Goal: Task Accomplishment & Management: Use online tool/utility

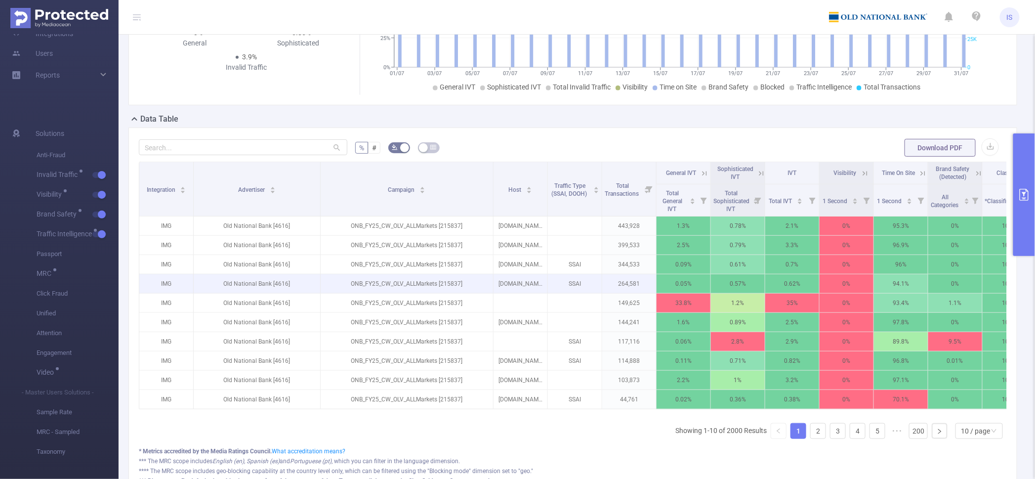
scroll to position [123, 0]
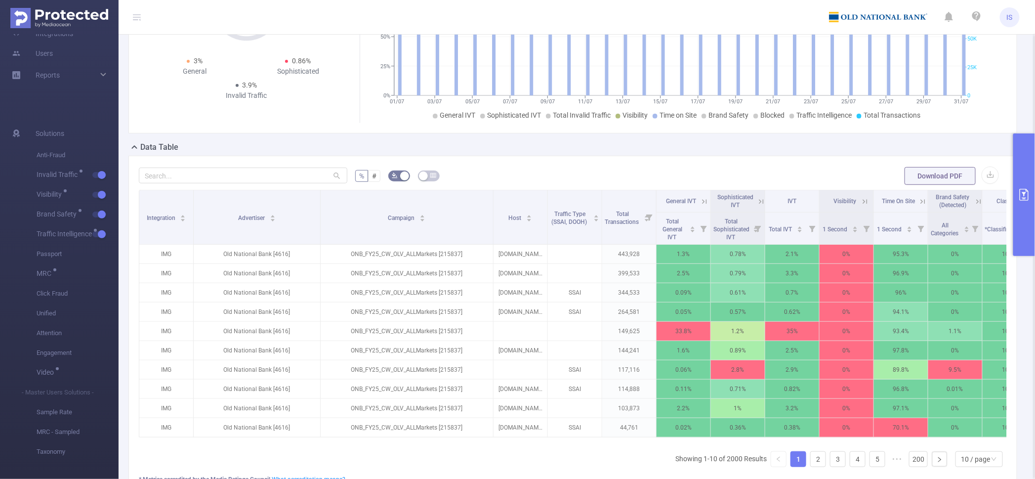
click at [1026, 176] on button "primary" at bounding box center [1025, 194] width 22 height 123
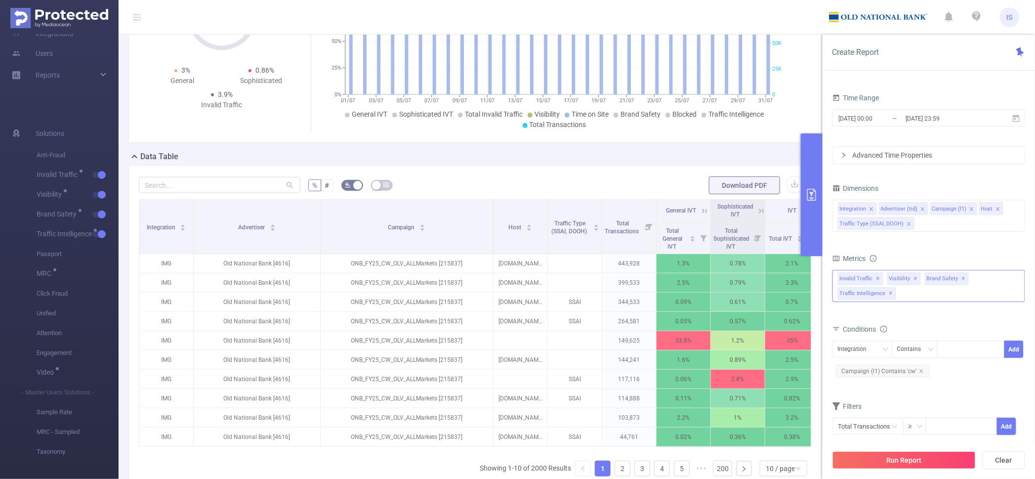
click at [946, 293] on div "Invalid Traffic ✕ Anti-Fraud Invalid Traffic Visibility Brand Safety Traffic In…" at bounding box center [929, 286] width 193 height 32
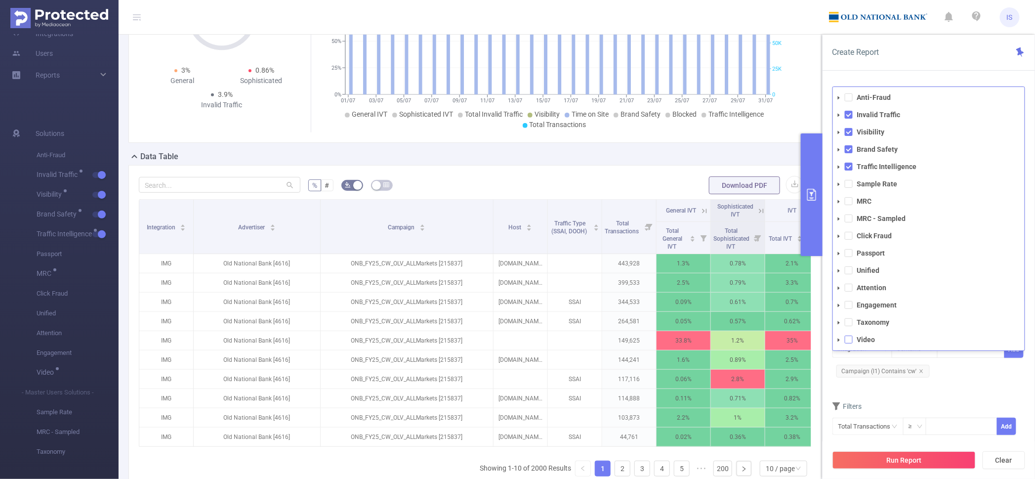
click at [848, 338] on span at bounding box center [849, 340] width 8 height 8
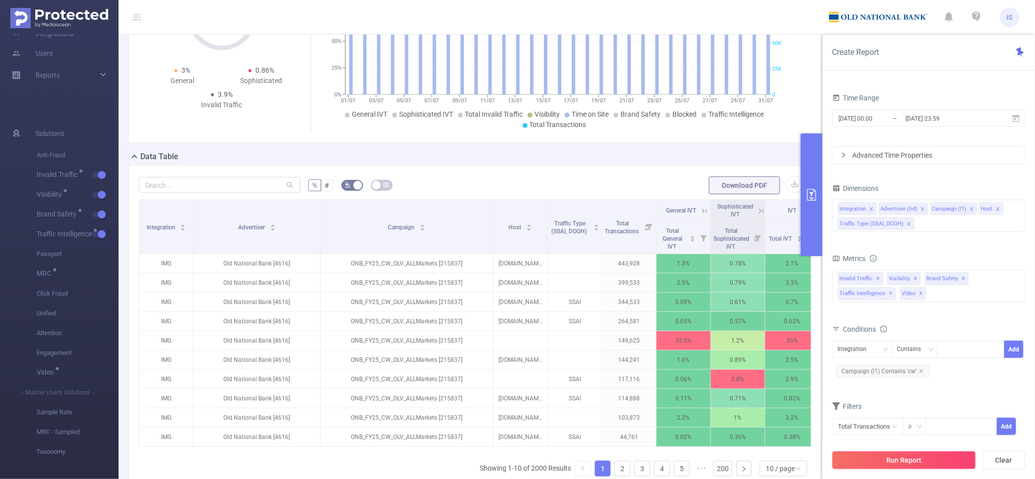
click at [908, 464] on button "Run Report" at bounding box center [904, 460] width 143 height 18
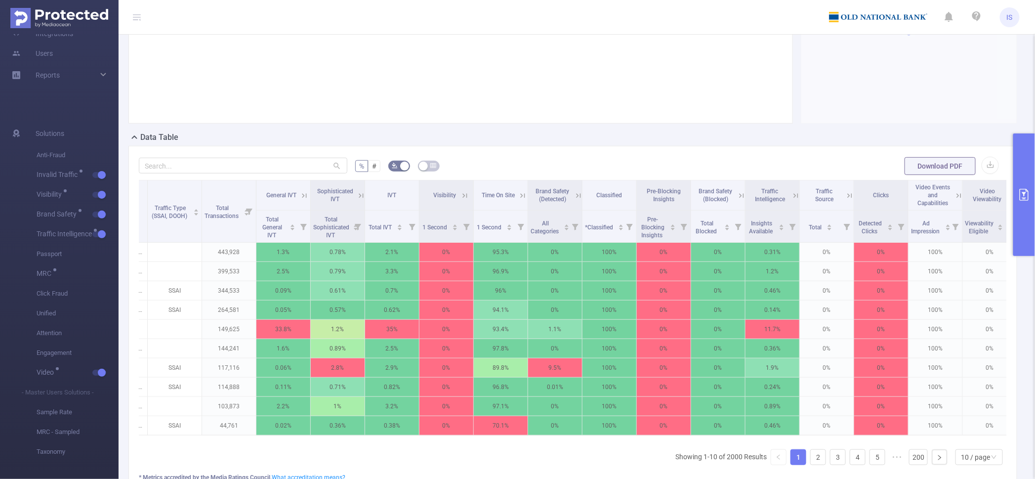
scroll to position [0, 230]
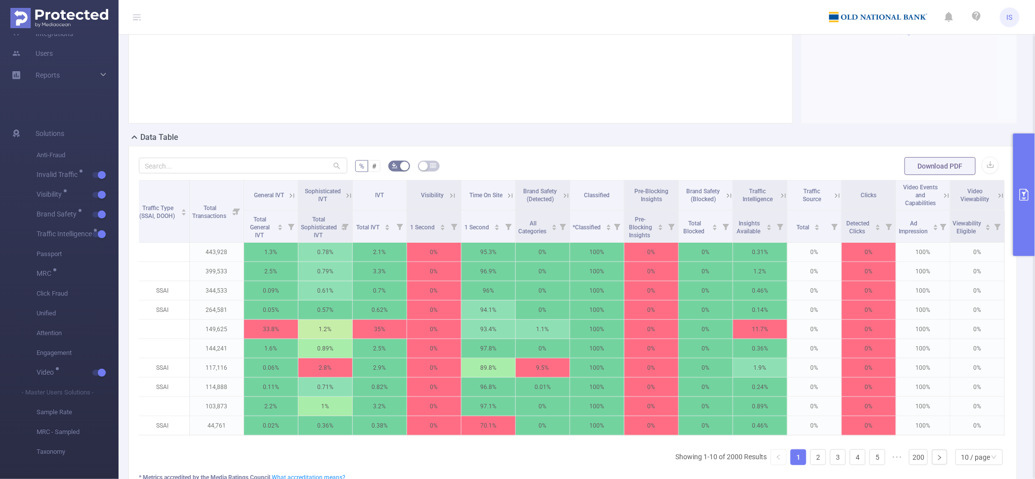
click at [944, 194] on icon at bounding box center [946, 195] width 4 height 4
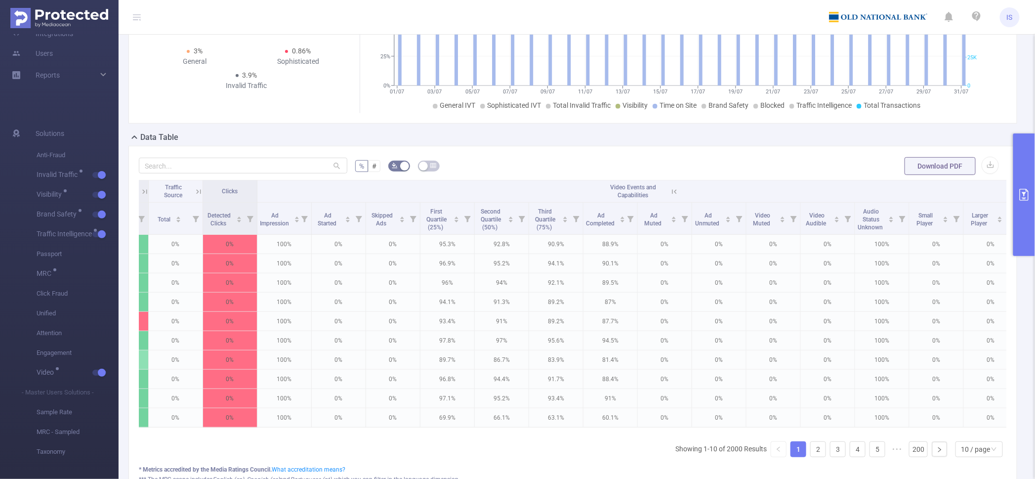
scroll to position [0, 850]
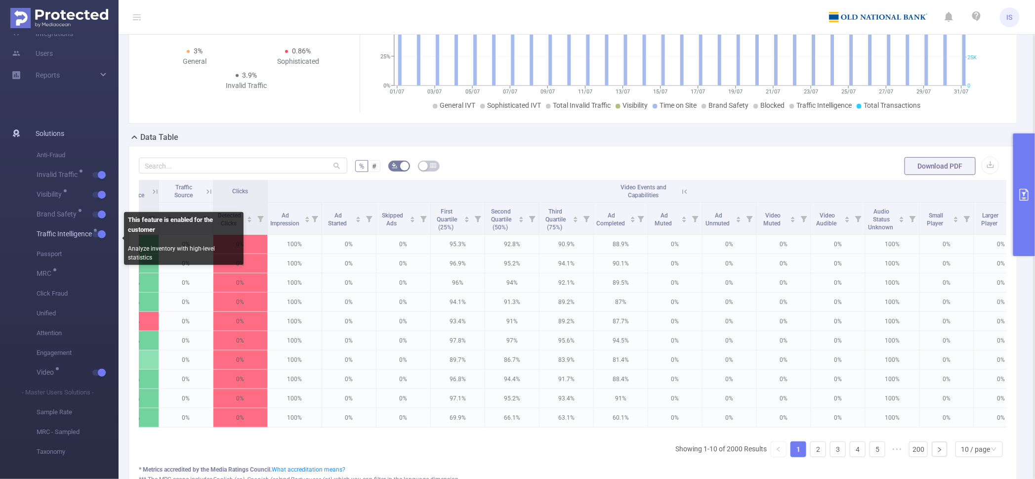
click at [99, 237] on button "button" at bounding box center [99, 234] width 14 height 6
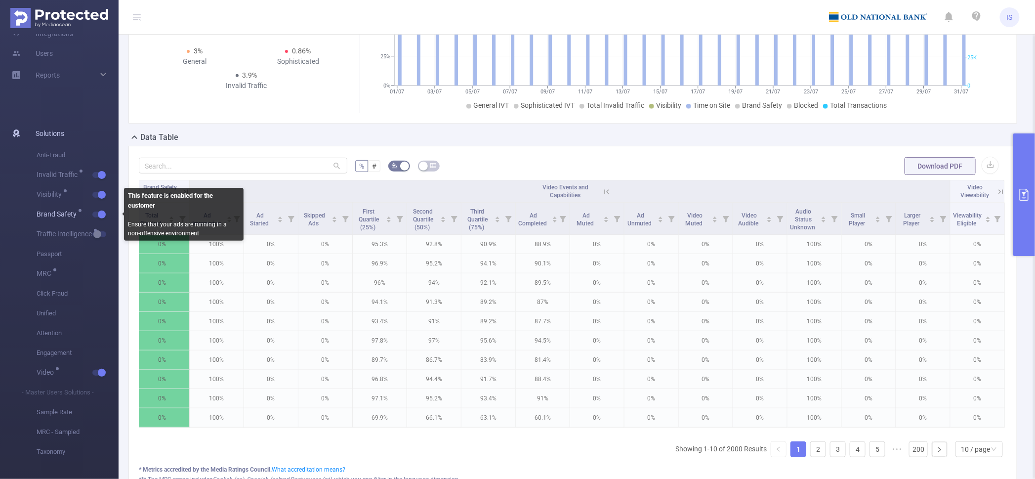
click at [98, 212] on button "button" at bounding box center [99, 214] width 14 height 6
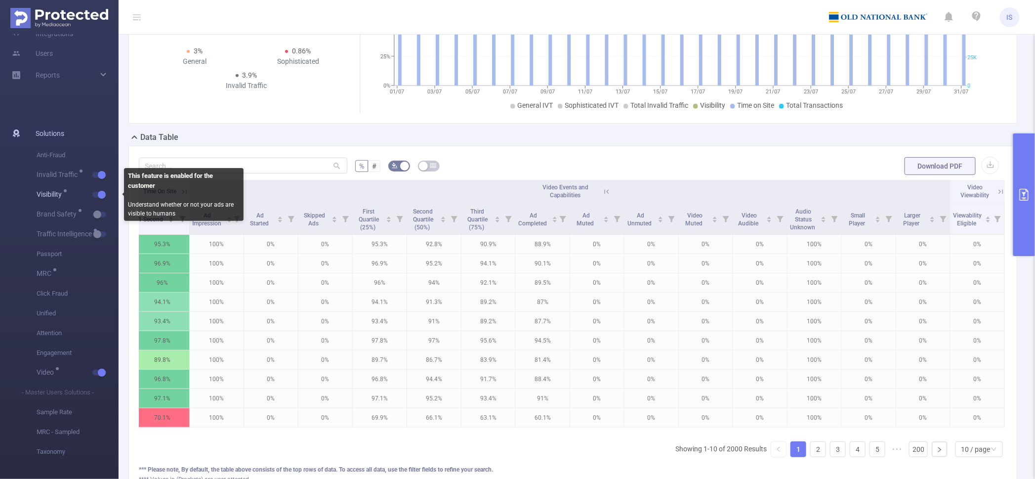
click at [100, 192] on button "button" at bounding box center [99, 195] width 14 height 6
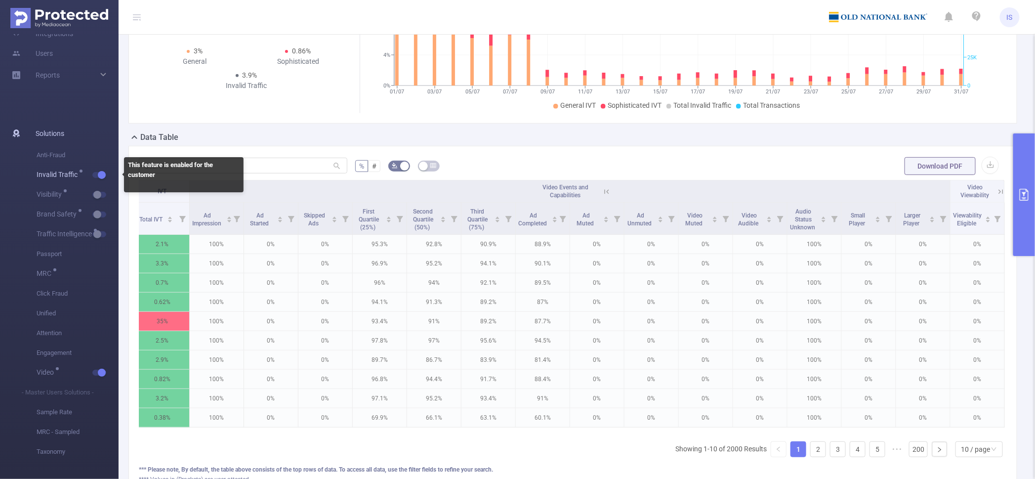
click at [100, 173] on button "button" at bounding box center [99, 175] width 14 height 6
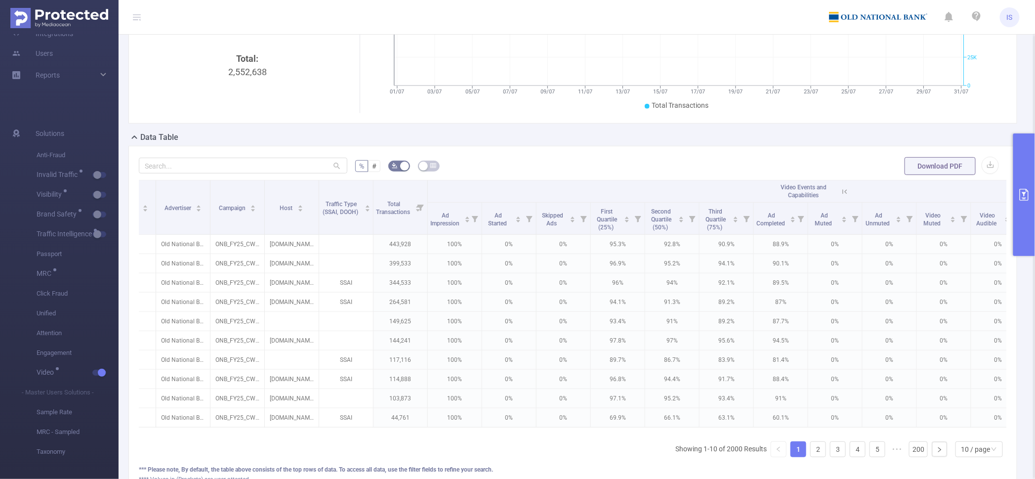
scroll to position [0, 51]
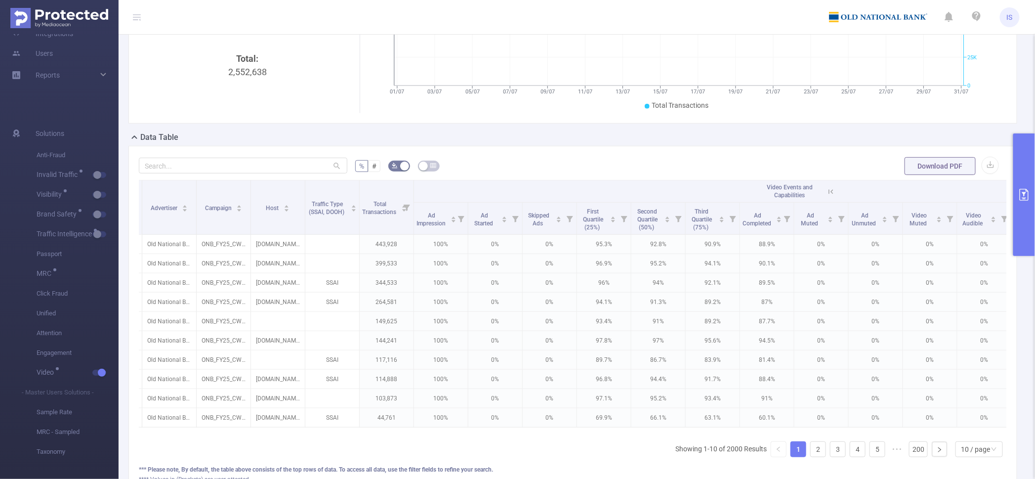
click at [1024, 209] on button "primary" at bounding box center [1025, 194] width 22 height 123
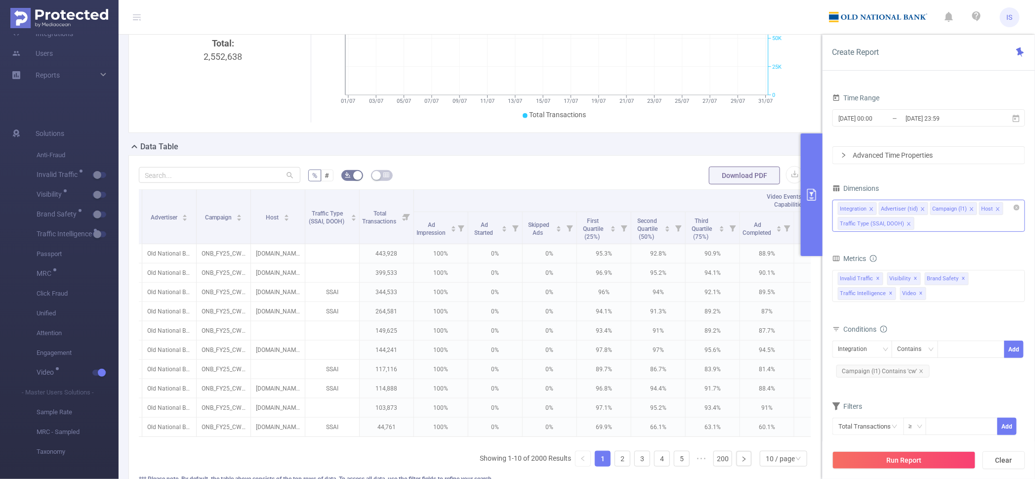
click at [941, 227] on div "Integration Advertiser (tid) Campaign (l1) Host Traffic Type (SSAI, DOOH)" at bounding box center [929, 216] width 193 height 32
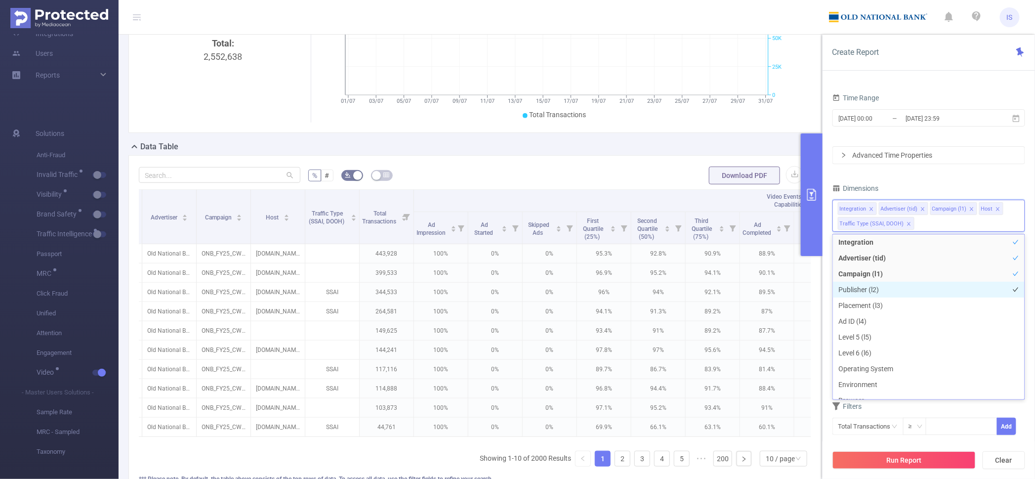
click at [880, 292] on li "Publisher (l2)" at bounding box center [929, 290] width 192 height 16
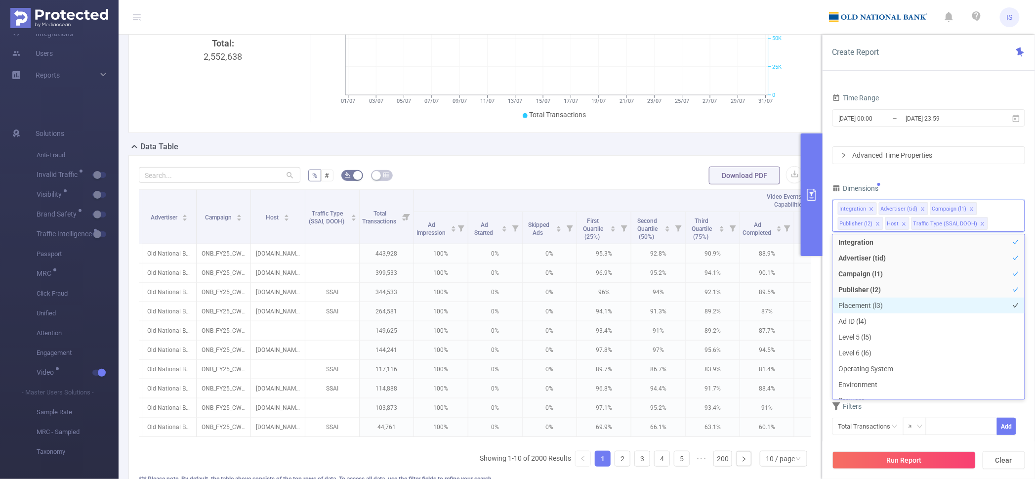
click at [885, 305] on li "Placement (l3)" at bounding box center [929, 305] width 192 height 16
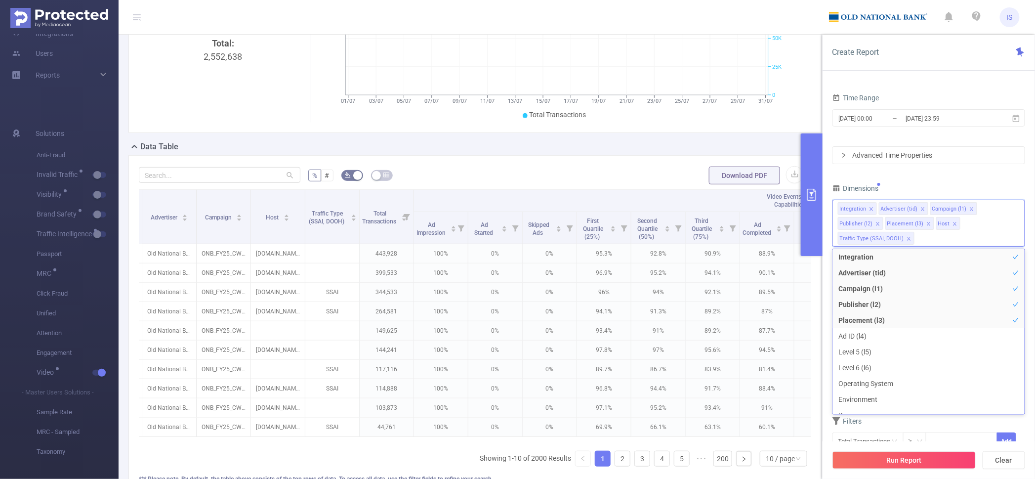
click at [929, 185] on div "Dimensions" at bounding box center [929, 189] width 193 height 16
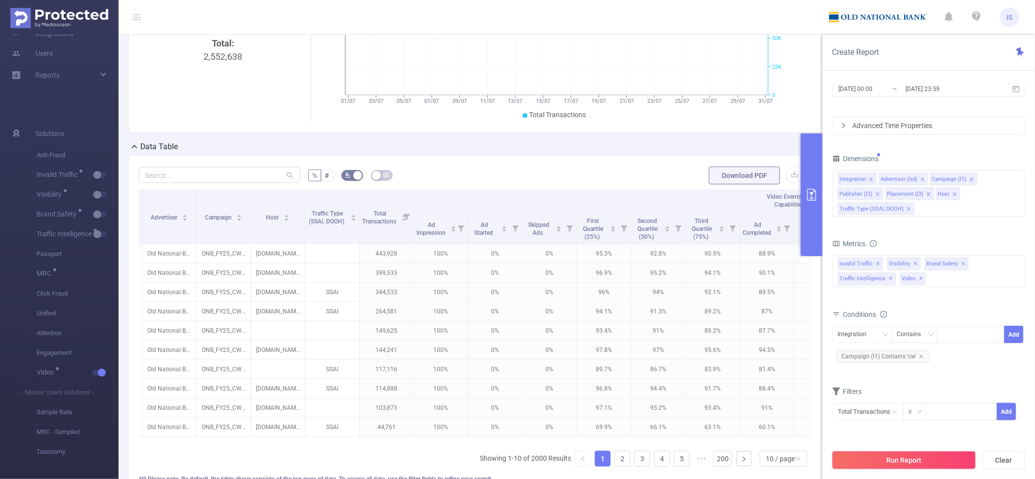
click at [932, 464] on button "Run Report" at bounding box center [904, 460] width 143 height 18
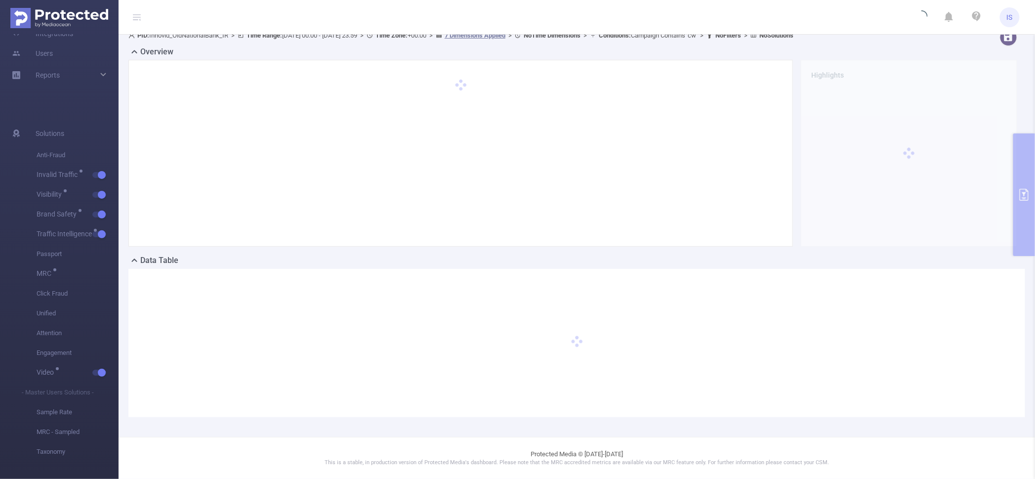
scroll to position [9, 0]
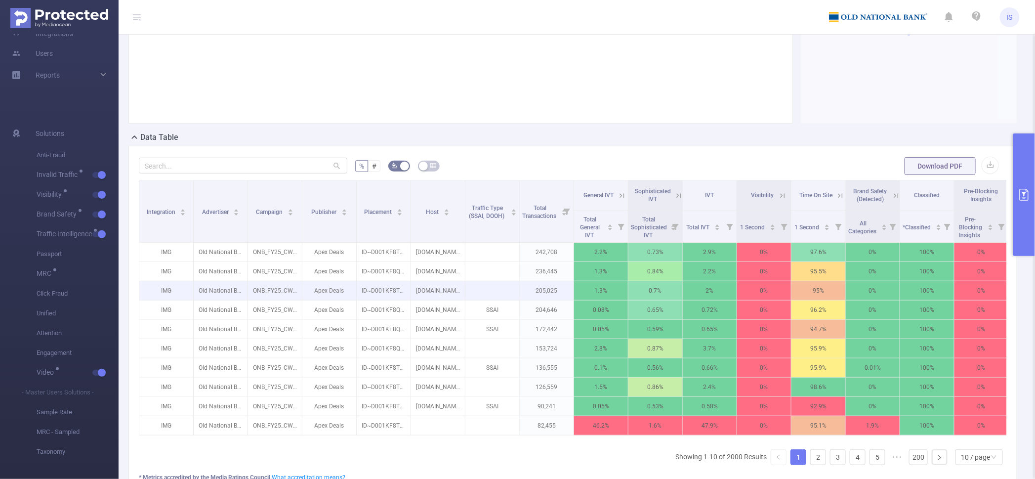
scroll to position [133, 0]
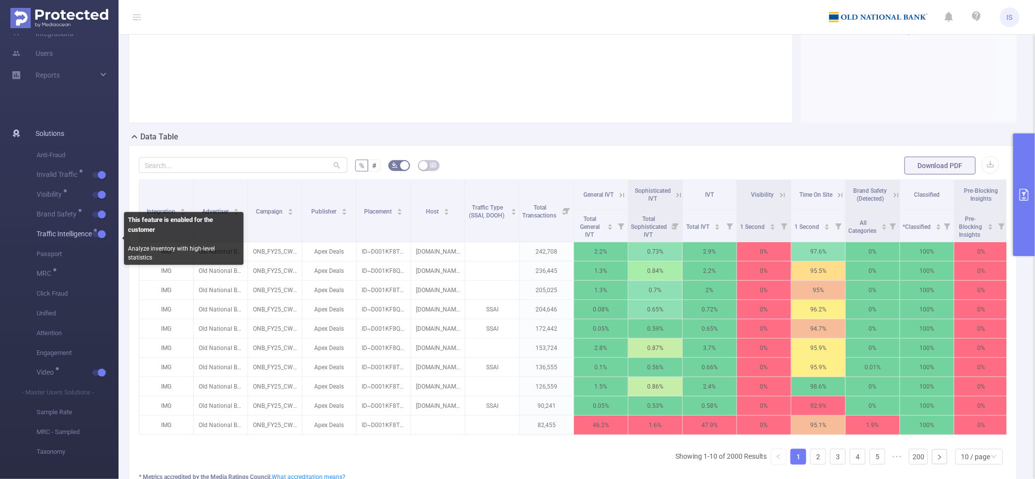
click at [102, 234] on button "button" at bounding box center [99, 234] width 14 height 6
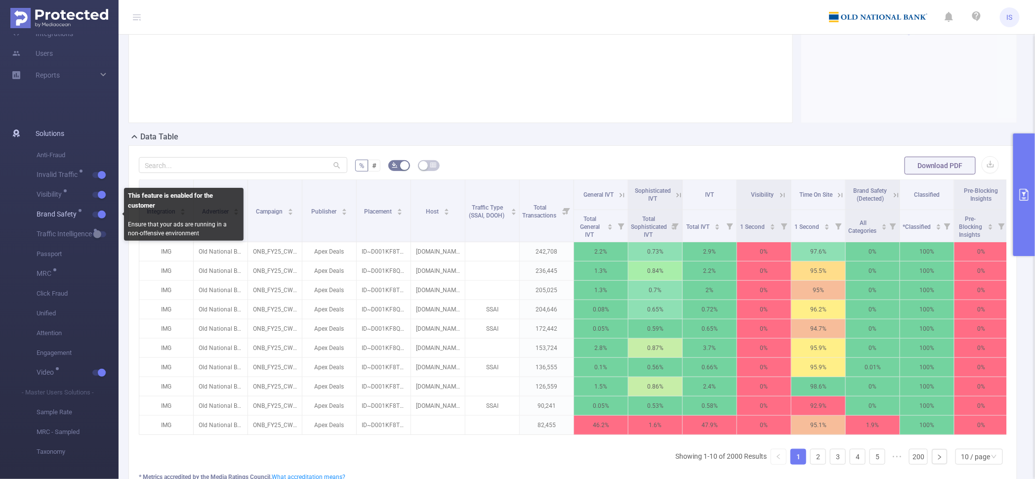
click at [100, 214] on button "button" at bounding box center [99, 214] width 14 height 6
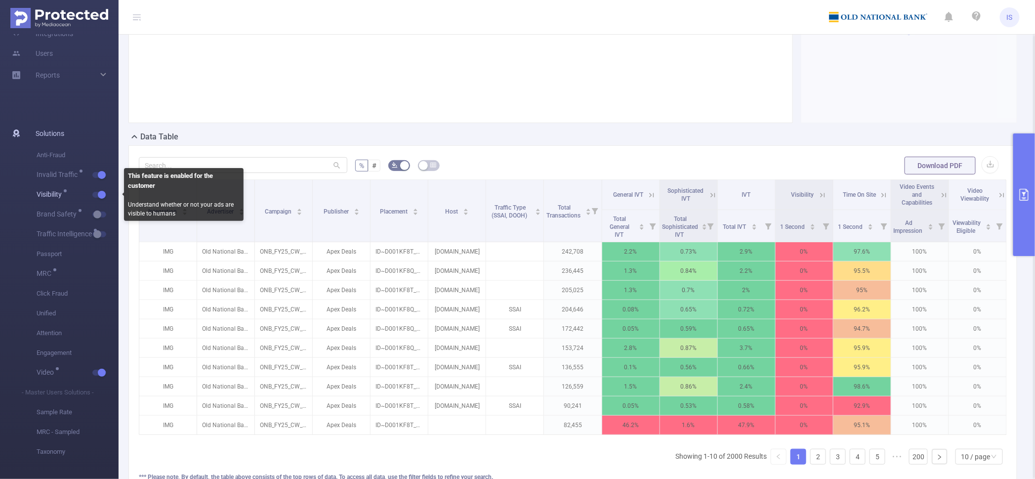
click at [100, 190] on span "Visibility" at bounding box center [78, 195] width 82 height 20
click at [100, 194] on button "button" at bounding box center [99, 195] width 14 height 6
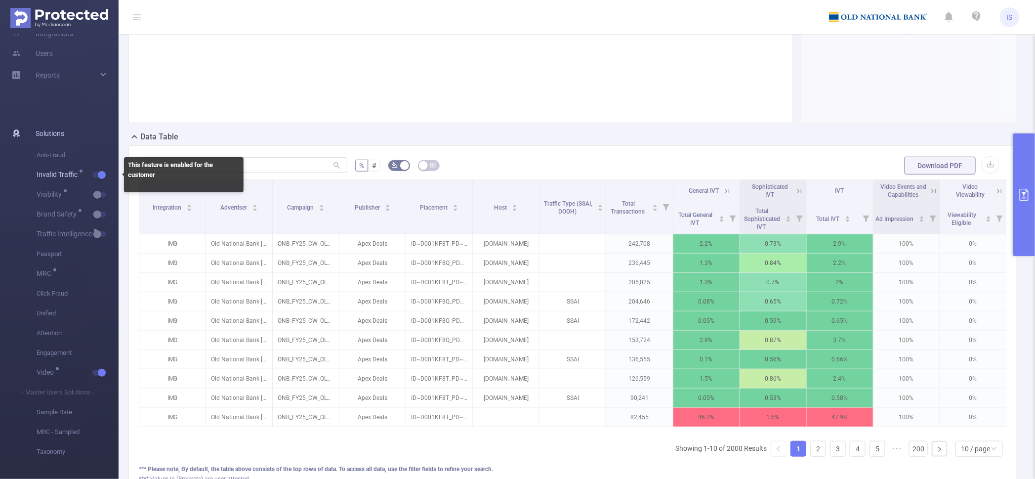
click at [100, 174] on button "button" at bounding box center [99, 175] width 14 height 6
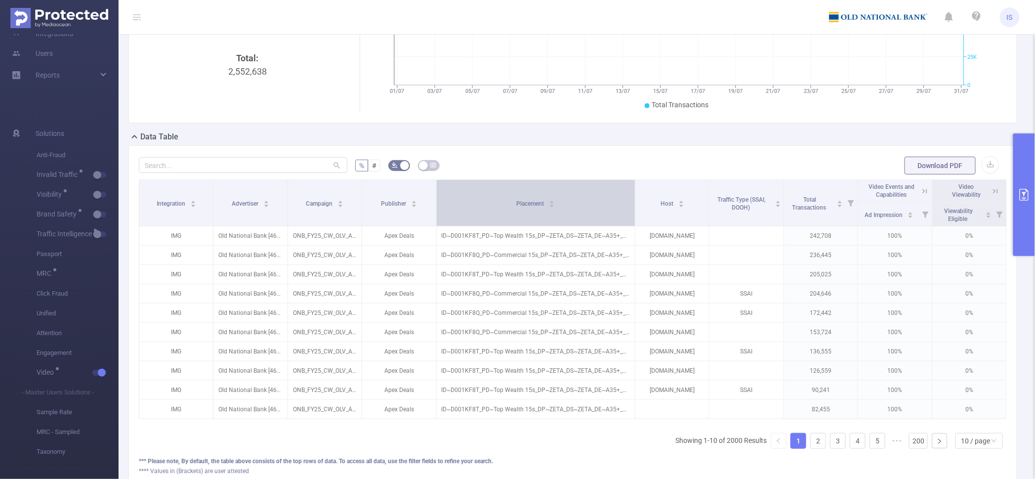
drag, startPoint x: 566, startPoint y: 209, endPoint x: 609, endPoint y: 207, distance: 43.0
click at [609, 207] on th "Placement" at bounding box center [536, 203] width 199 height 46
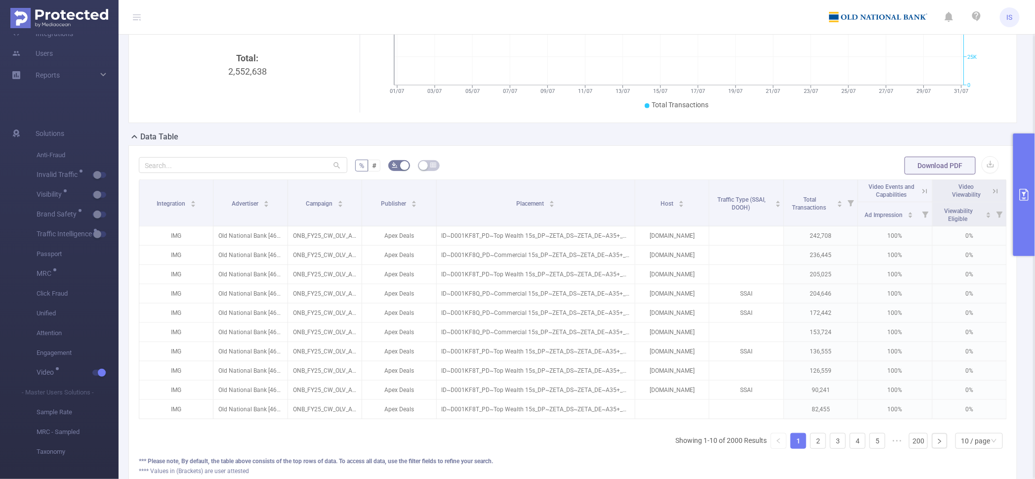
click at [1029, 206] on button "primary" at bounding box center [1025, 194] width 22 height 123
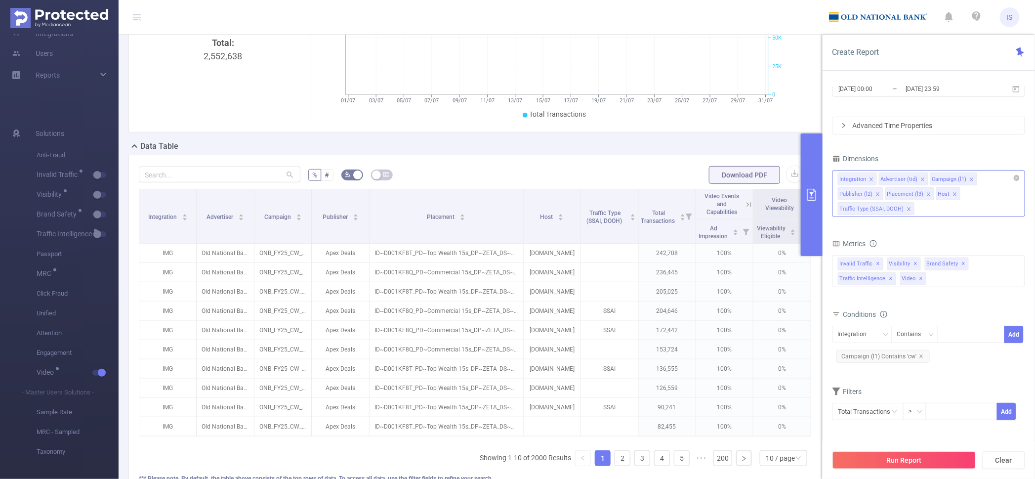
click at [955, 195] on icon "icon: close" at bounding box center [955, 194] width 5 height 5
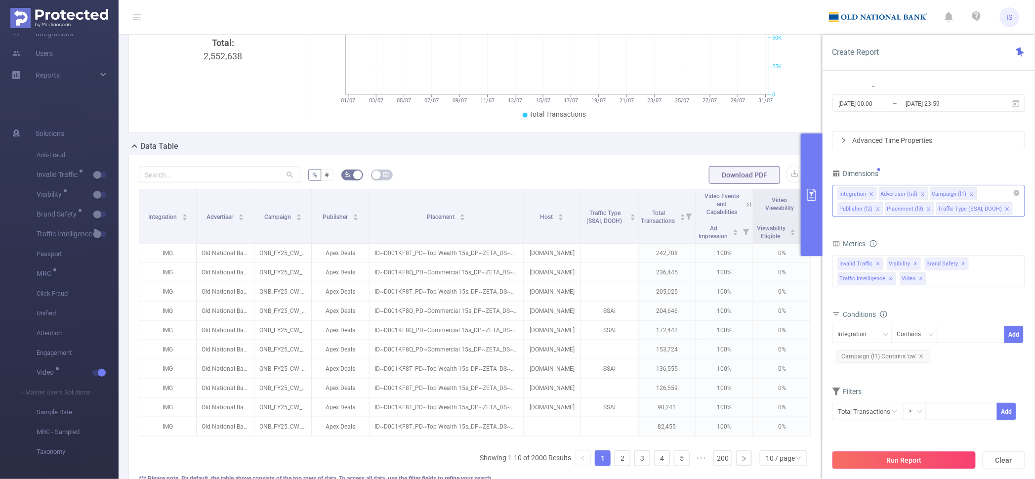
click at [930, 455] on button "Run Report" at bounding box center [904, 460] width 143 height 18
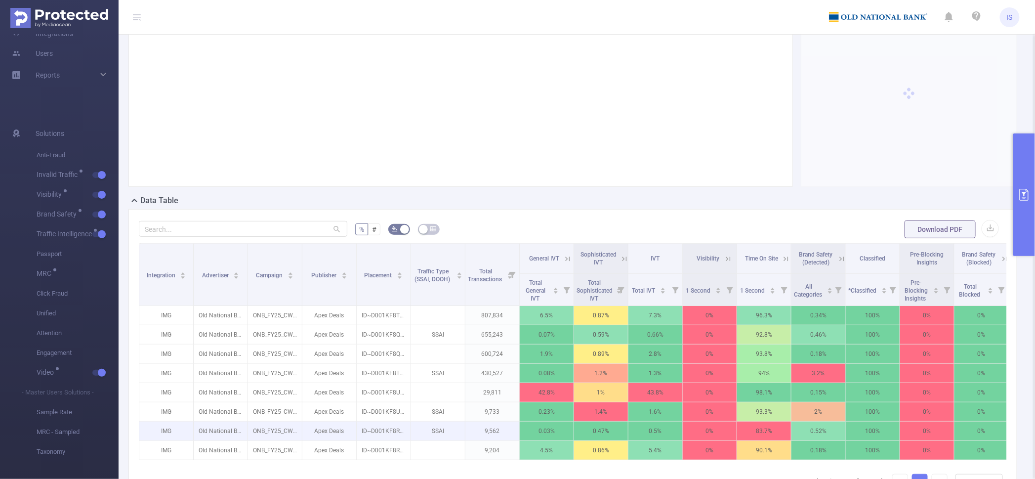
scroll to position [133, 0]
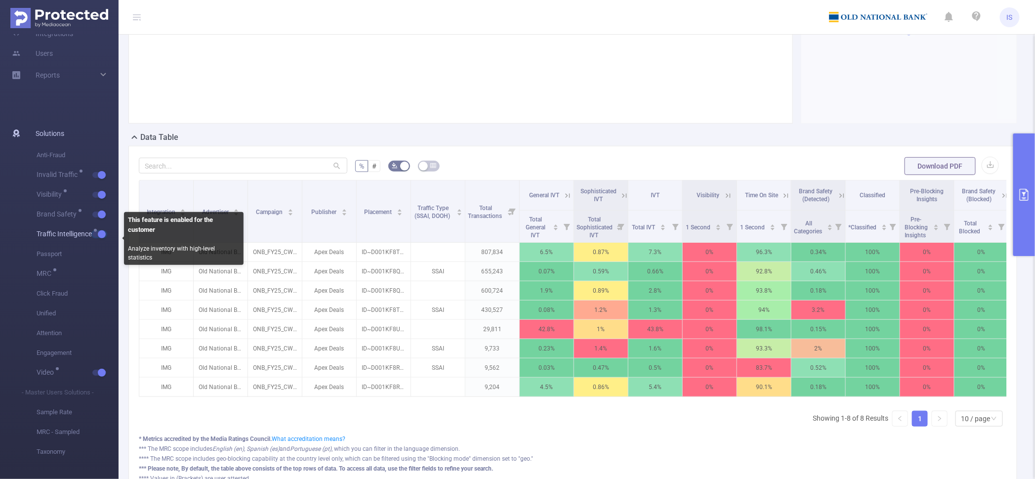
drag, startPoint x: 98, startPoint y: 233, endPoint x: 98, endPoint y: 228, distance: 5.4
click at [98, 233] on button "button" at bounding box center [99, 234] width 14 height 6
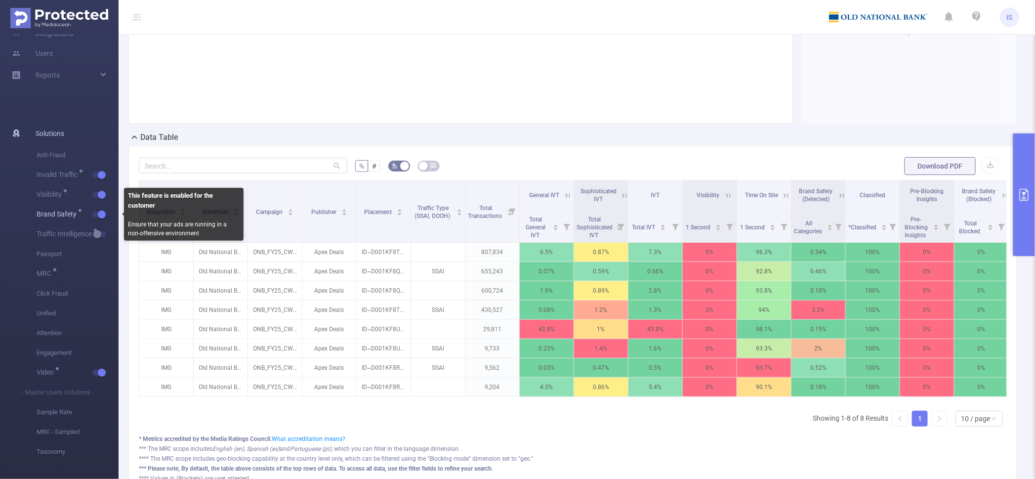
click at [98, 213] on button "button" at bounding box center [99, 214] width 14 height 6
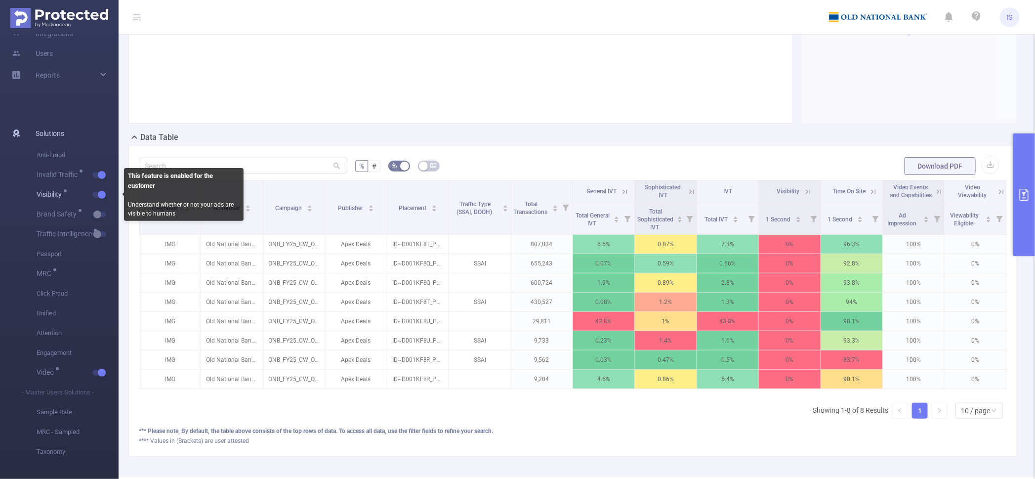
click at [99, 196] on button "button" at bounding box center [99, 195] width 14 height 6
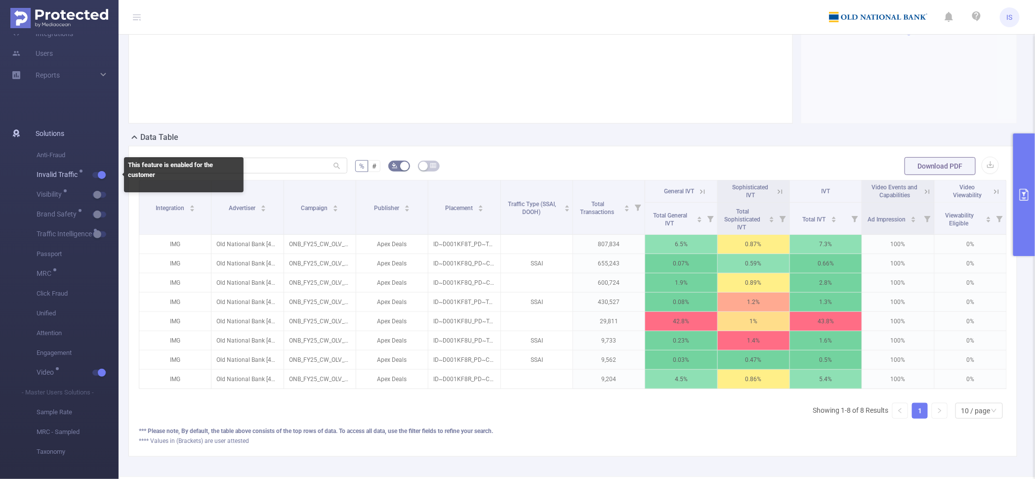
click at [99, 175] on button "button" at bounding box center [99, 175] width 14 height 6
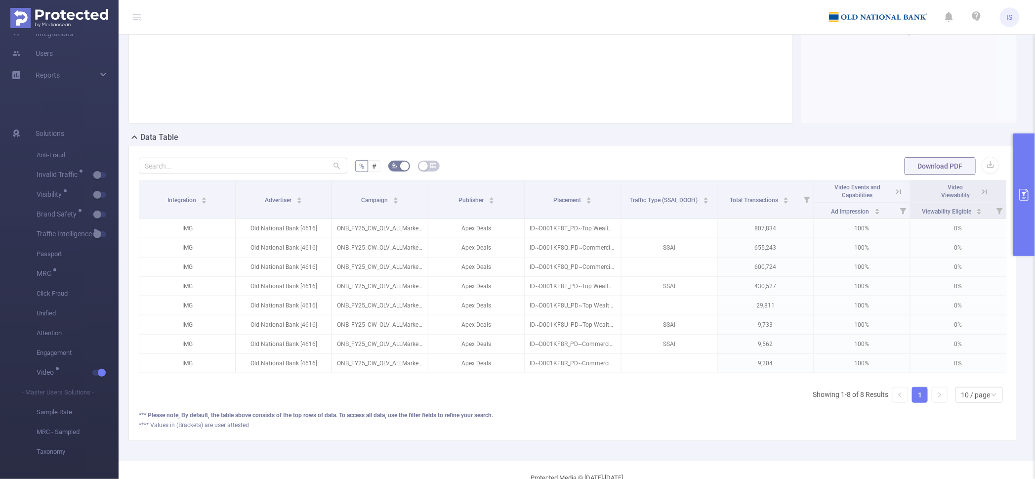
click at [894, 191] on icon at bounding box center [898, 191] width 9 height 9
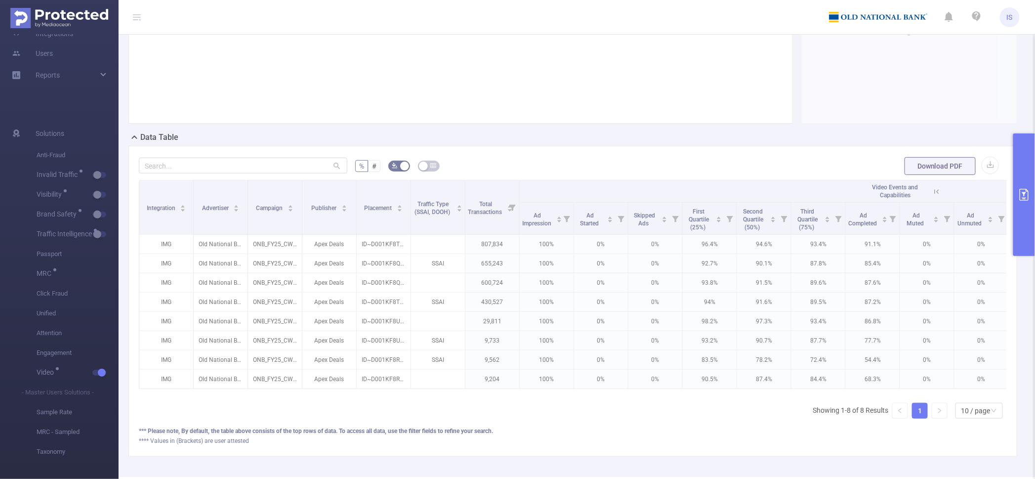
scroll to position [0, 54]
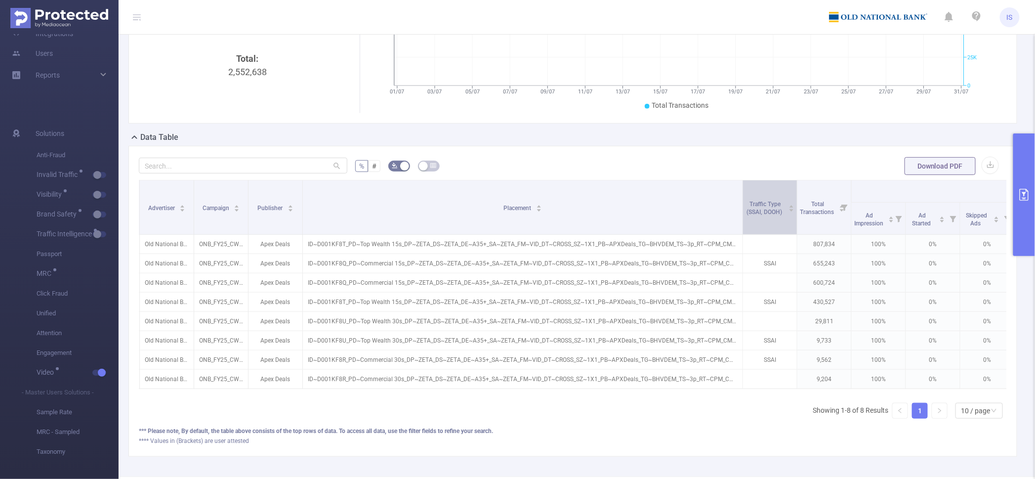
drag, startPoint x: 355, startPoint y: 218, endPoint x: 741, endPoint y: 224, distance: 385.5
click at [741, 224] on span at bounding box center [742, 207] width 5 height 54
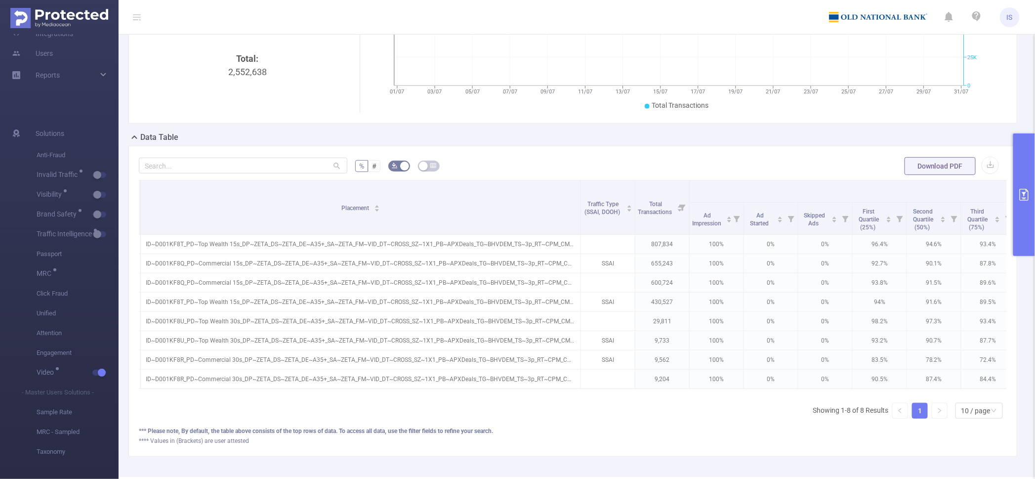
scroll to position [0, 220]
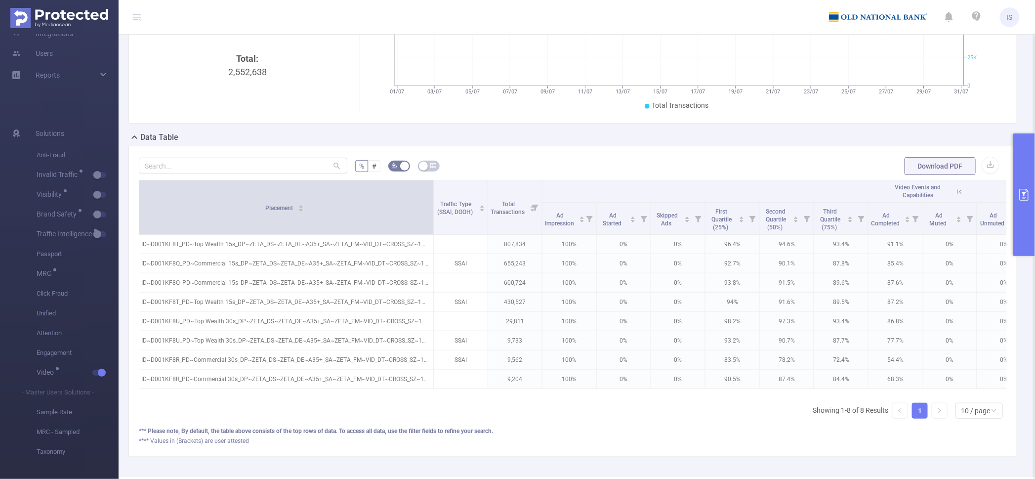
drag, startPoint x: 574, startPoint y: 207, endPoint x: 431, endPoint y: 213, distance: 143.0
click at [431, 213] on span at bounding box center [433, 207] width 5 height 54
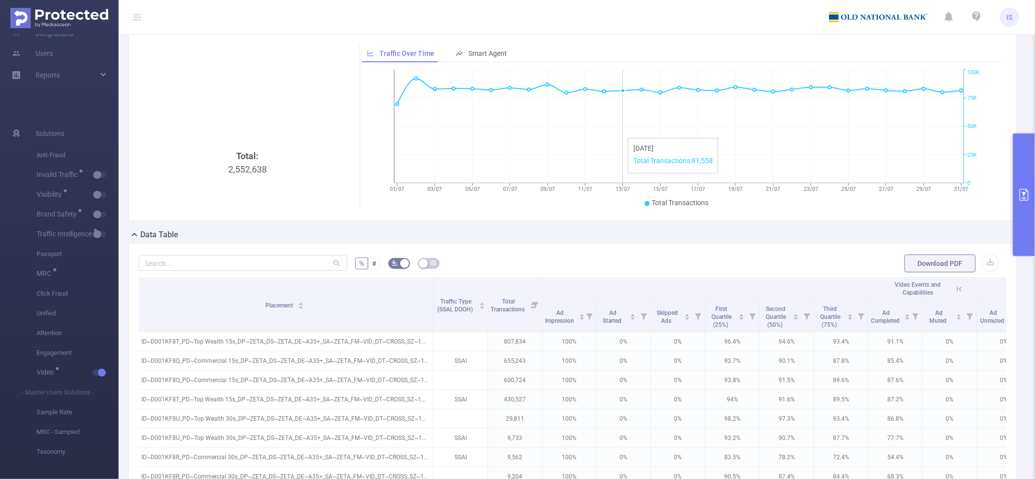
scroll to position [123, 0]
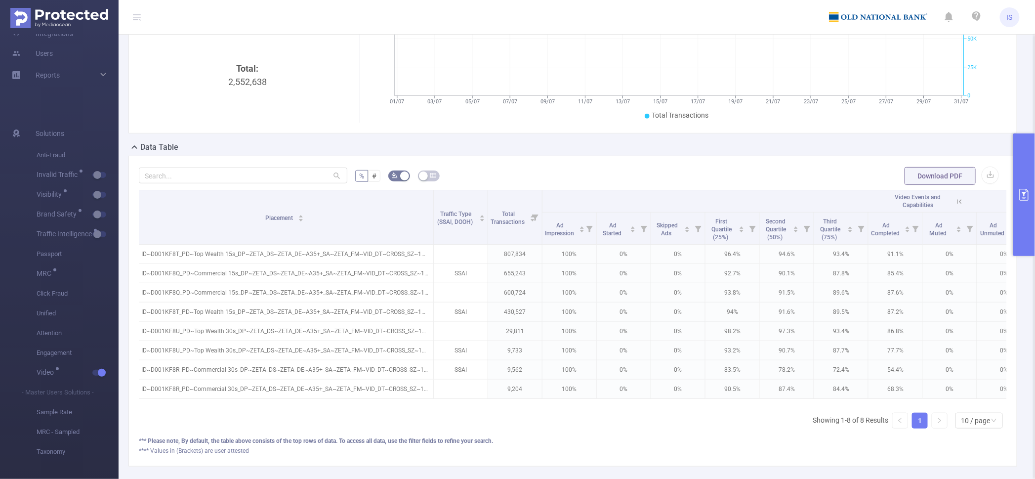
click at [1024, 169] on button "primary" at bounding box center [1025, 194] width 22 height 123
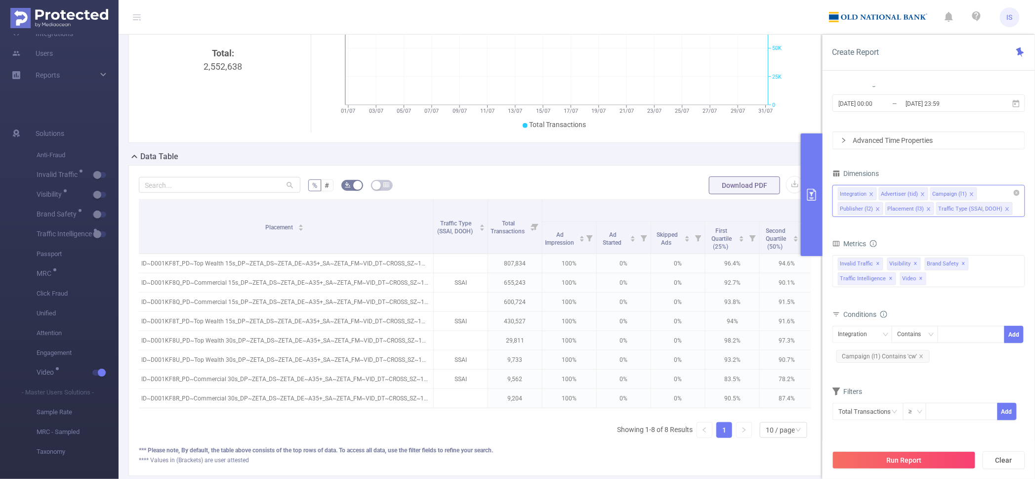
click at [992, 191] on div "Integration Advertiser (tid) Campaign (l1) Publisher (l2) Placement (l3) Traffi…" at bounding box center [929, 193] width 182 height 16
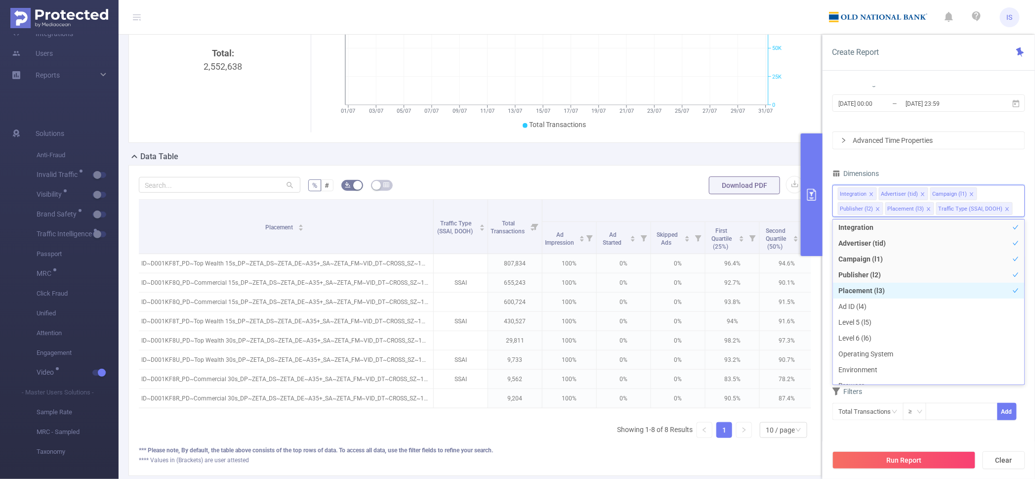
scroll to position [64, 0]
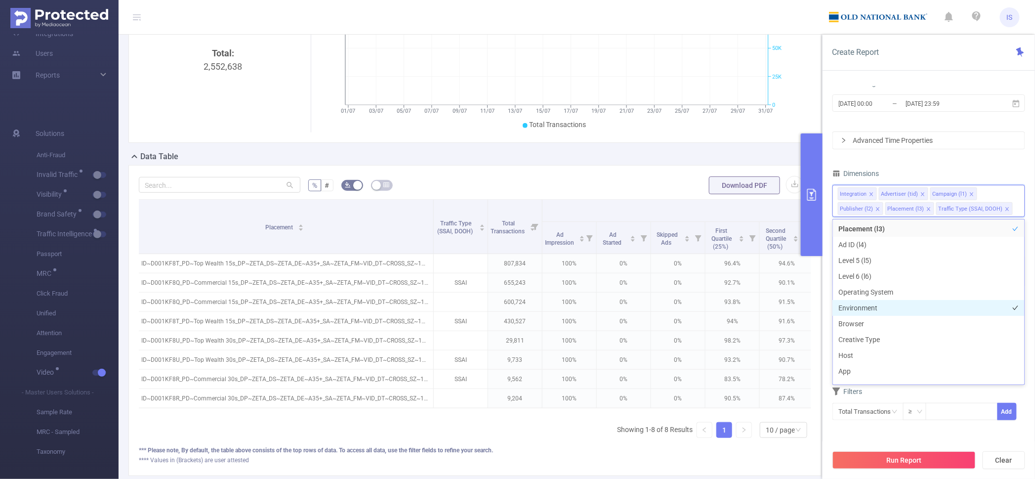
click at [871, 307] on li "Environment" at bounding box center [929, 308] width 192 height 16
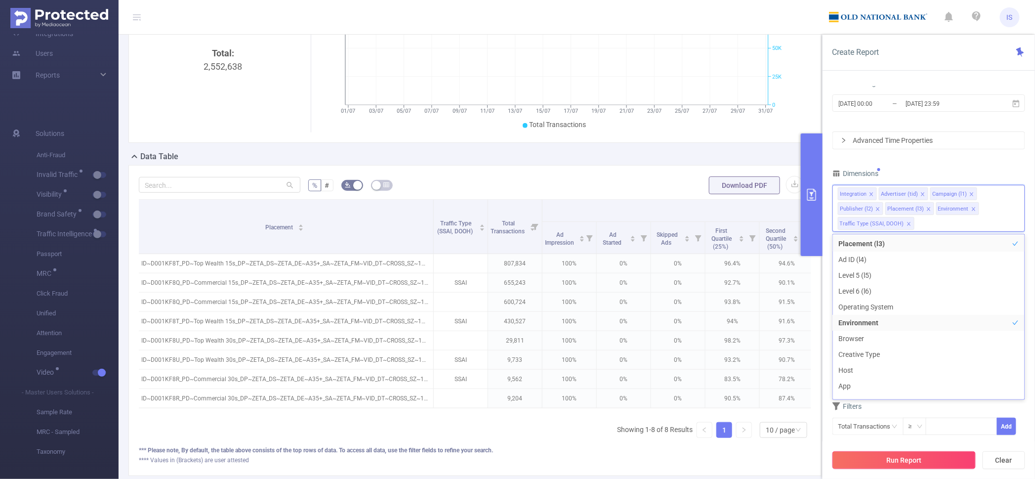
click at [912, 463] on button "Run Report" at bounding box center [904, 460] width 143 height 18
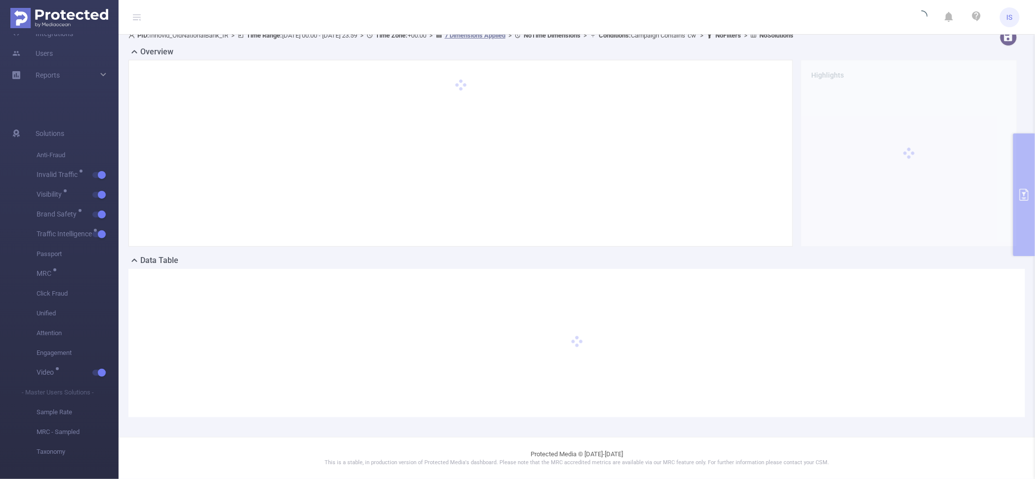
scroll to position [9, 0]
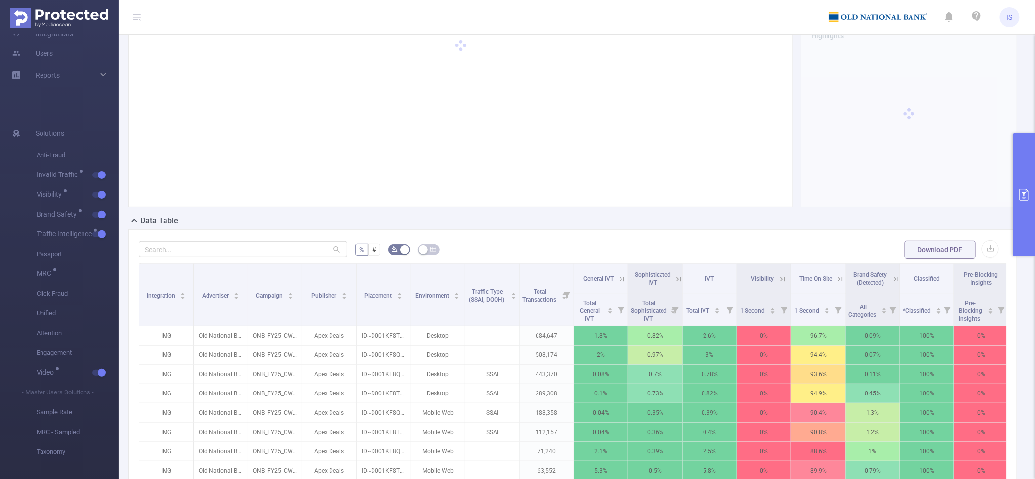
scroll to position [72, 0]
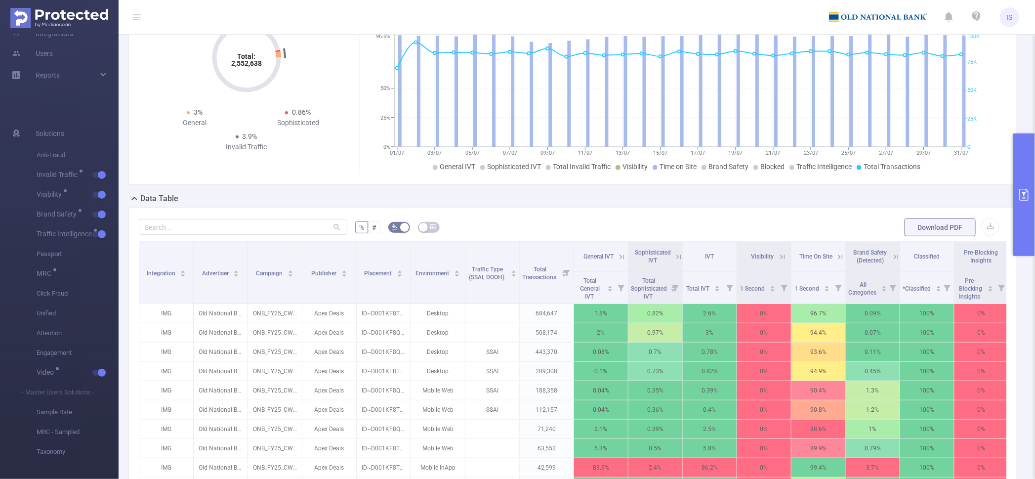
click at [1021, 149] on button "primary" at bounding box center [1025, 194] width 22 height 123
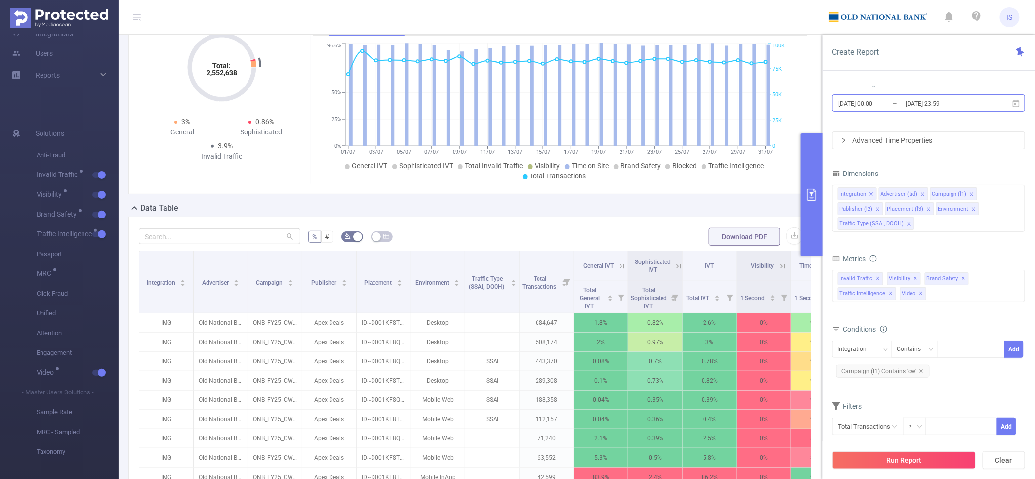
click at [889, 107] on input "[DATE] 00:00" at bounding box center [878, 103] width 80 height 13
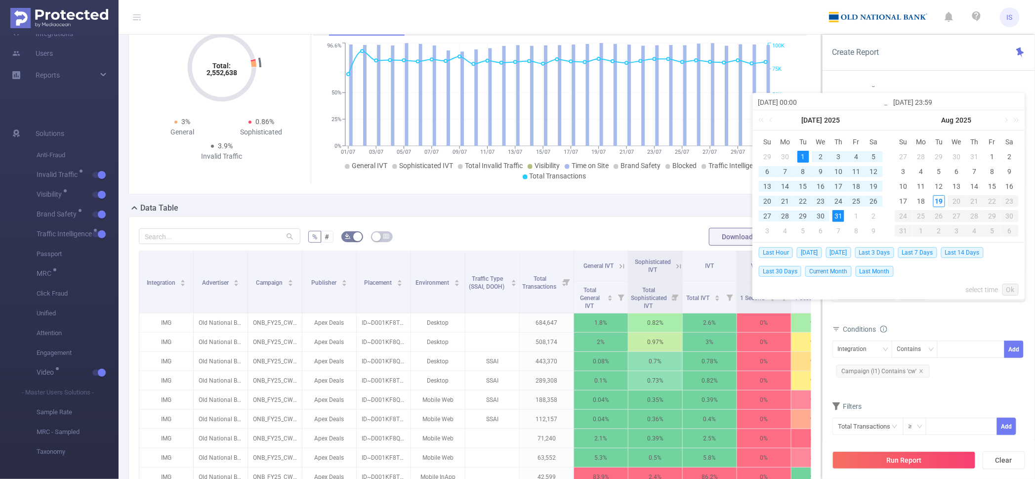
click at [888, 82] on div "PID 1001054 - Innovid_OldNationalBank_IR 1001054 - Innovid_OldNationalBank_IR T…" at bounding box center [929, 287] width 212 height 420
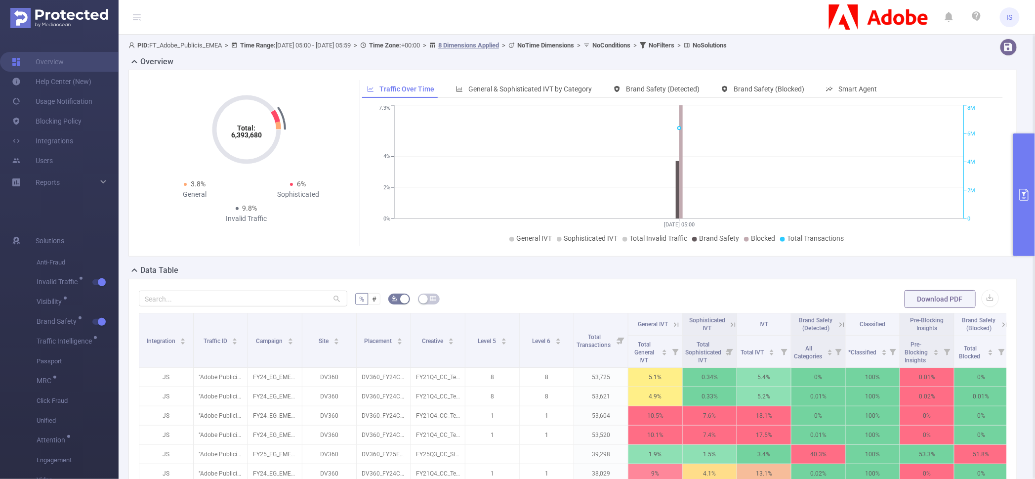
click at [1022, 213] on button "primary" at bounding box center [1025, 194] width 22 height 123
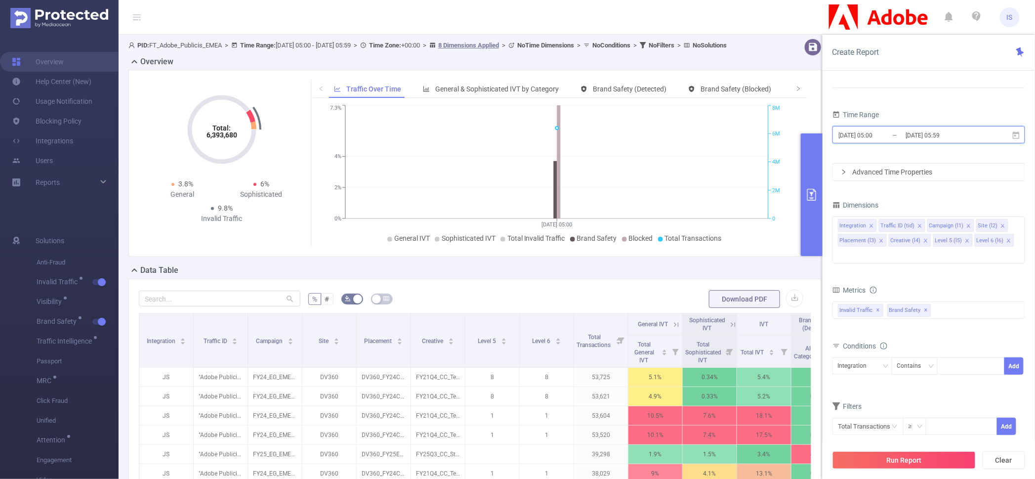
click at [869, 126] on span "[DATE] 05:00 _ [DATE] 05:59" at bounding box center [929, 134] width 193 height 17
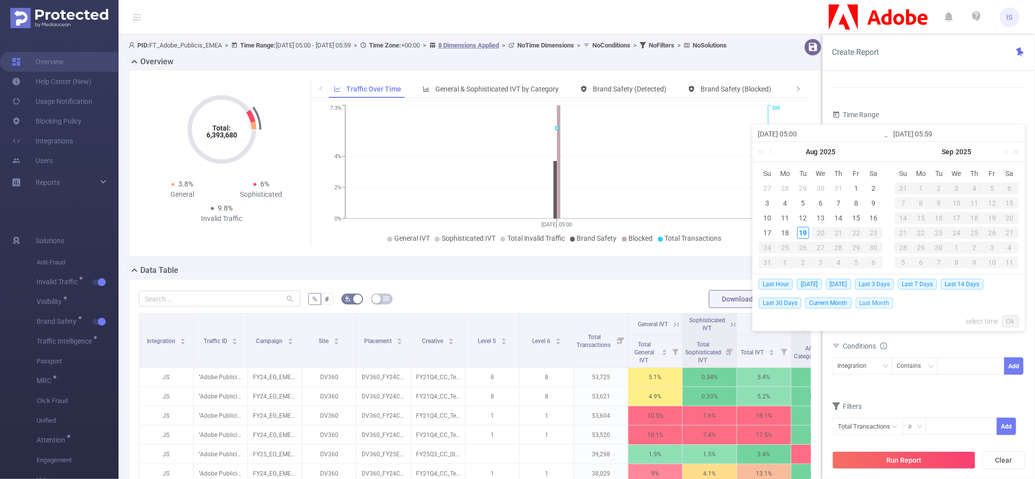
click at [865, 303] on span "Last Month" at bounding box center [875, 302] width 38 height 11
type input "[DATE] 00:00"
type input "[DATE] 23:59"
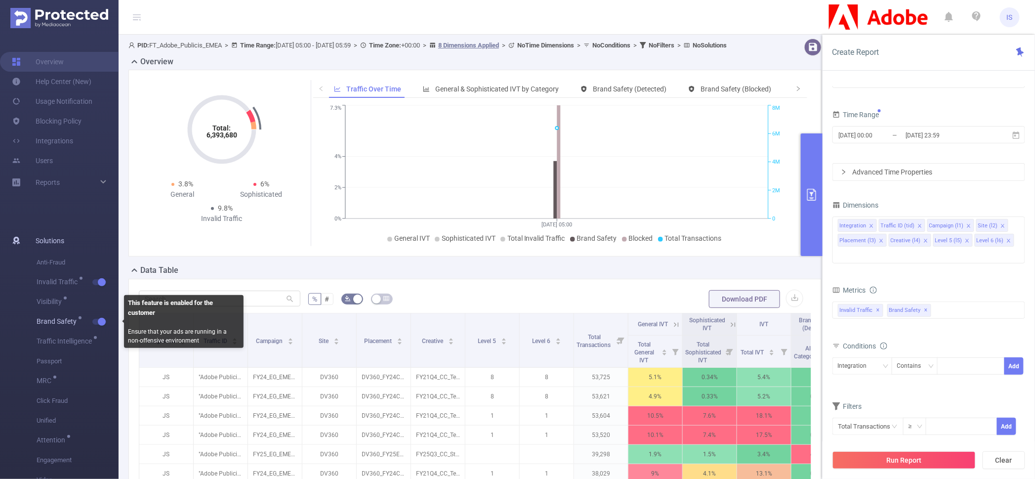
click at [97, 322] on span "button" at bounding box center [100, 321] width 13 height 5
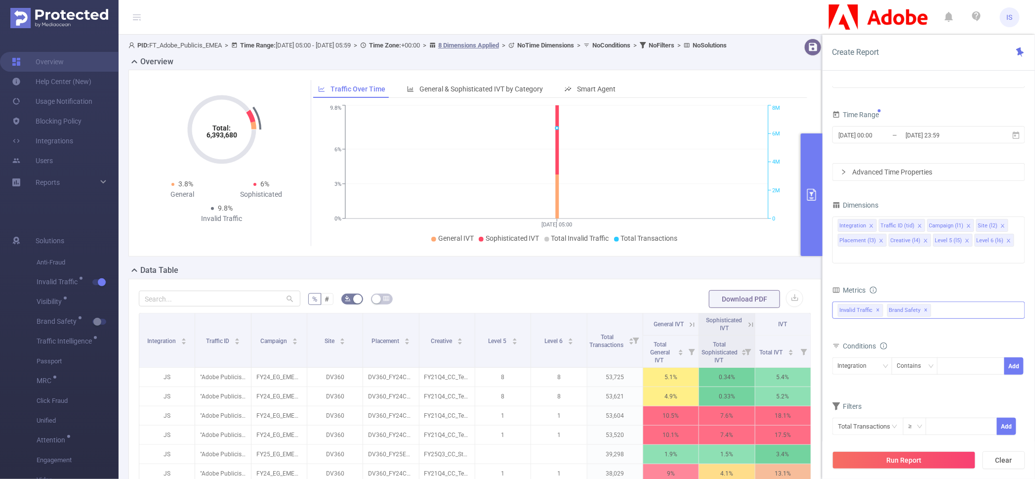
click at [925, 304] on span "✕" at bounding box center [927, 310] width 4 height 12
click at [920, 301] on div "Invalid Traffic ✕" at bounding box center [929, 309] width 193 height 17
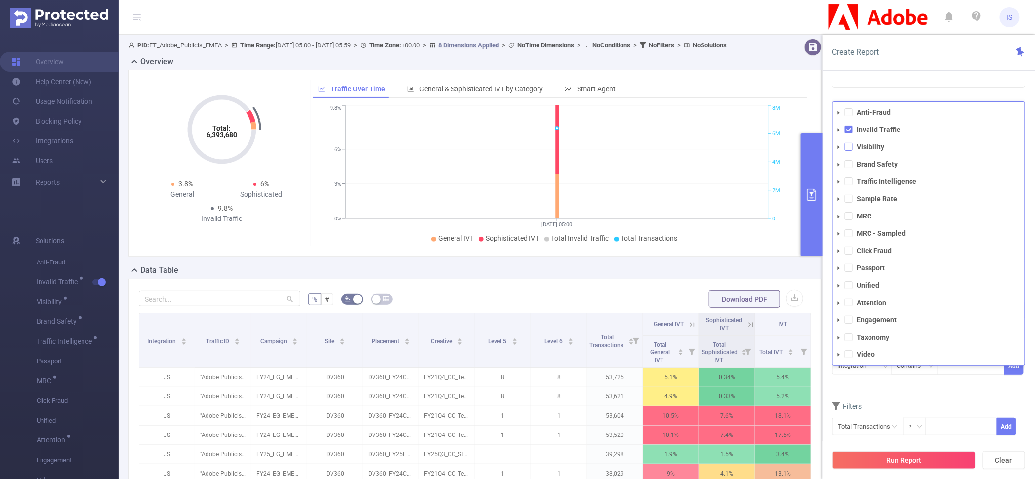
click at [848, 143] on span at bounding box center [849, 147] width 8 height 8
click at [848, 177] on span at bounding box center [849, 181] width 8 height 8
click at [891, 381] on form "Dimensions Integration Traffic ID (tid) Campaign (l1) Site (l2) Placement (l3) …" at bounding box center [929, 323] width 193 height 250
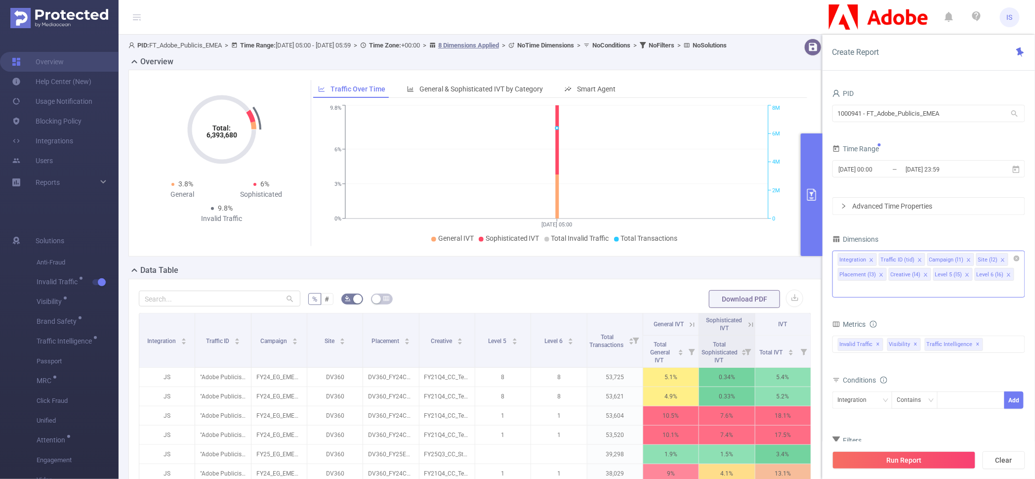
click at [924, 275] on icon "icon: close" at bounding box center [926, 274] width 5 height 5
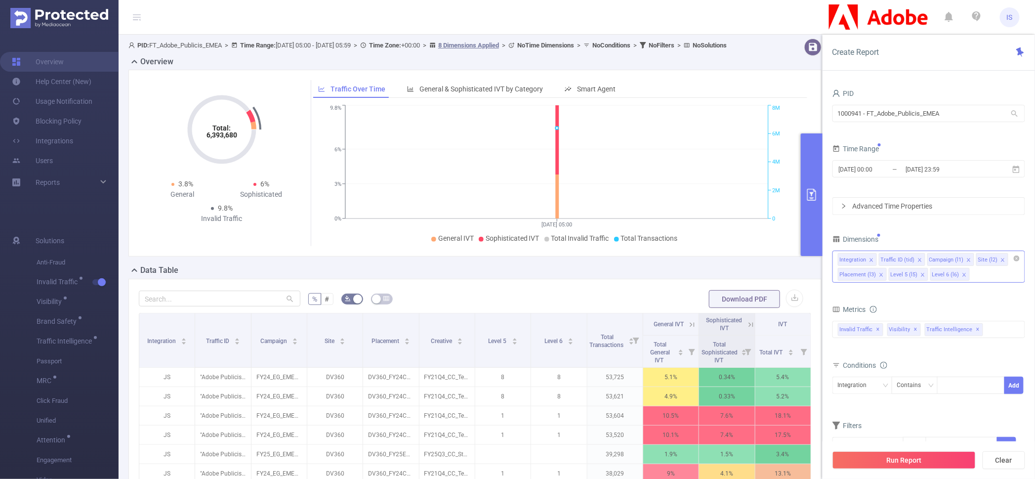
click at [922, 274] on icon "icon: close" at bounding box center [923, 274] width 5 height 5
click at [880, 274] on icon "icon: close" at bounding box center [881, 274] width 3 height 3
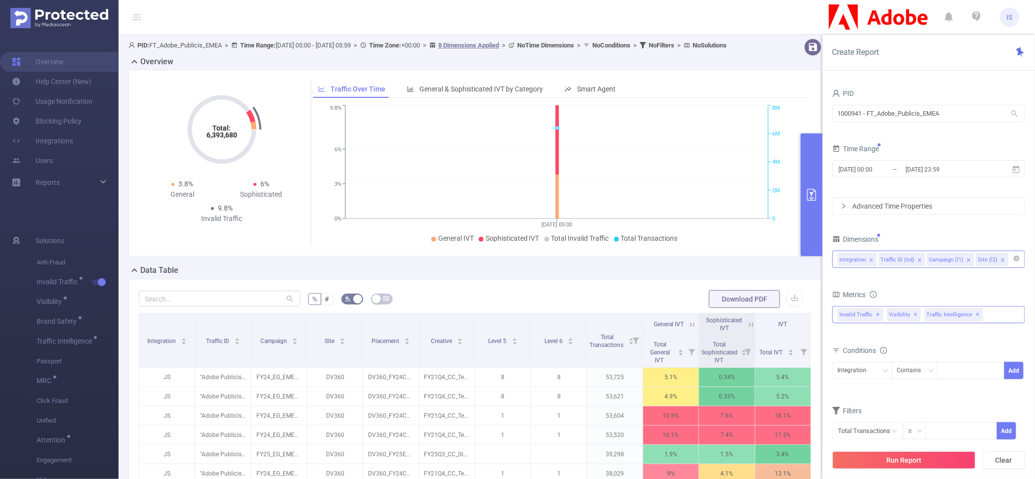
click at [989, 314] on div "Invalid Traffic ✕ Anti-Fraud Invalid Traffic Visibility Brand Safety Traffic In…" at bounding box center [929, 314] width 193 height 17
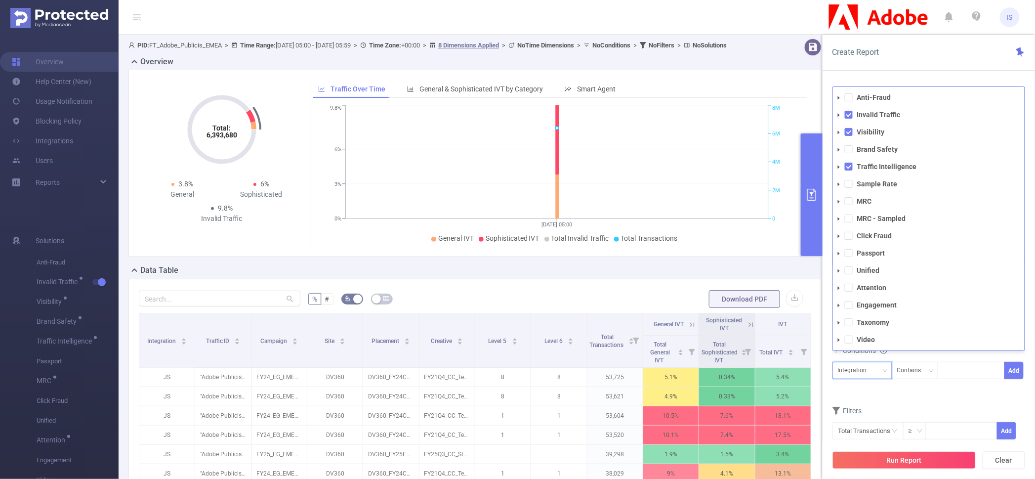
click at [874, 379] on div "Integration" at bounding box center [862, 370] width 49 height 16
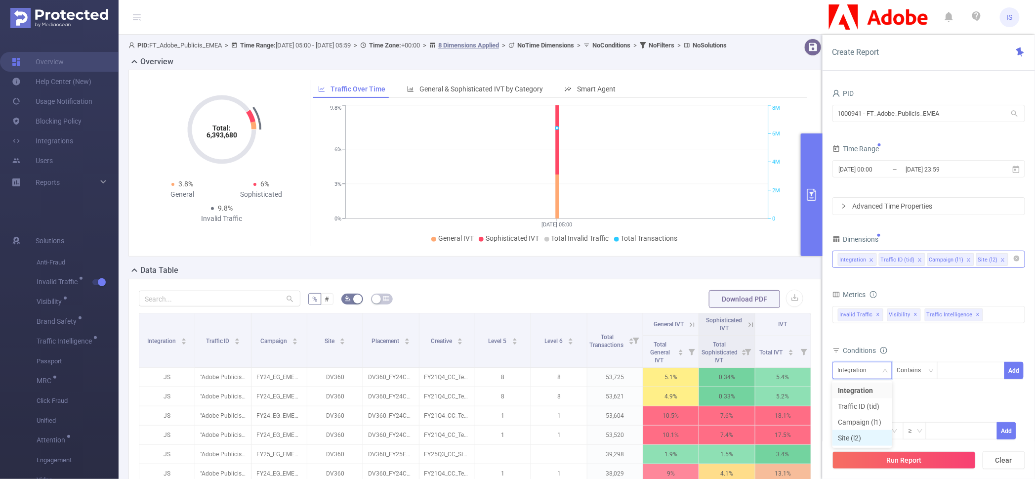
click at [870, 437] on li "Site (l2)" at bounding box center [863, 438] width 60 height 16
click at [967, 372] on div at bounding box center [971, 370] width 57 height 16
type input "מ"
type input "nodals"
click at [946, 390] on li "nodals" at bounding box center [972, 391] width 68 height 16
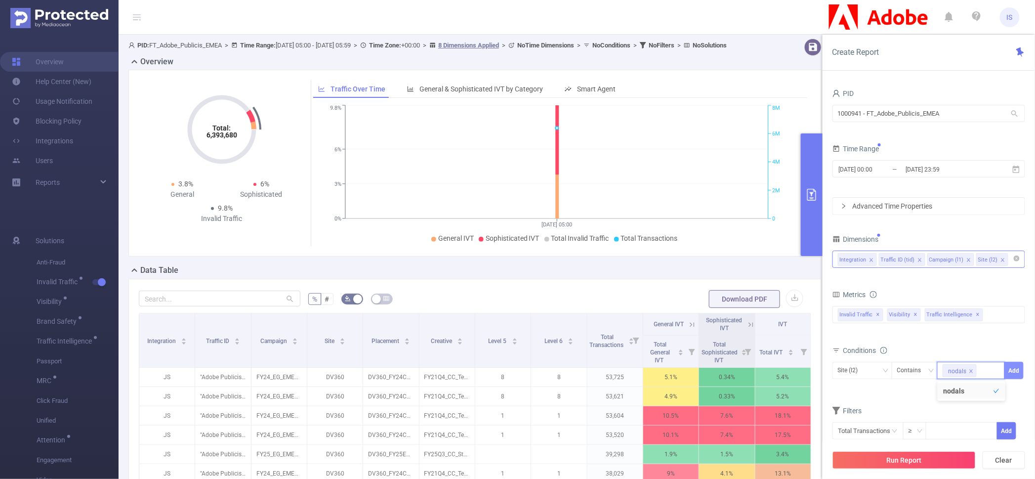
click at [1013, 375] on button "Add" at bounding box center [1014, 370] width 19 height 17
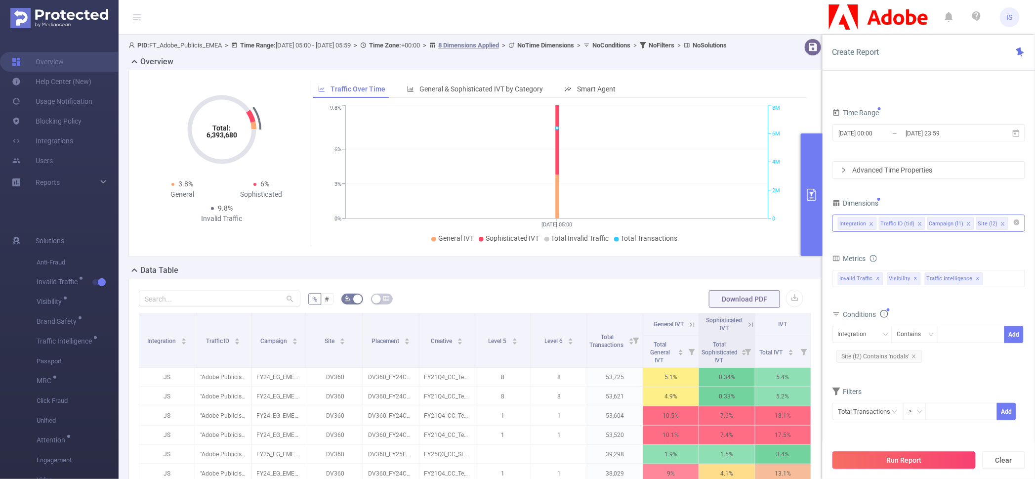
click at [906, 461] on button "Run Report" at bounding box center [904, 460] width 143 height 18
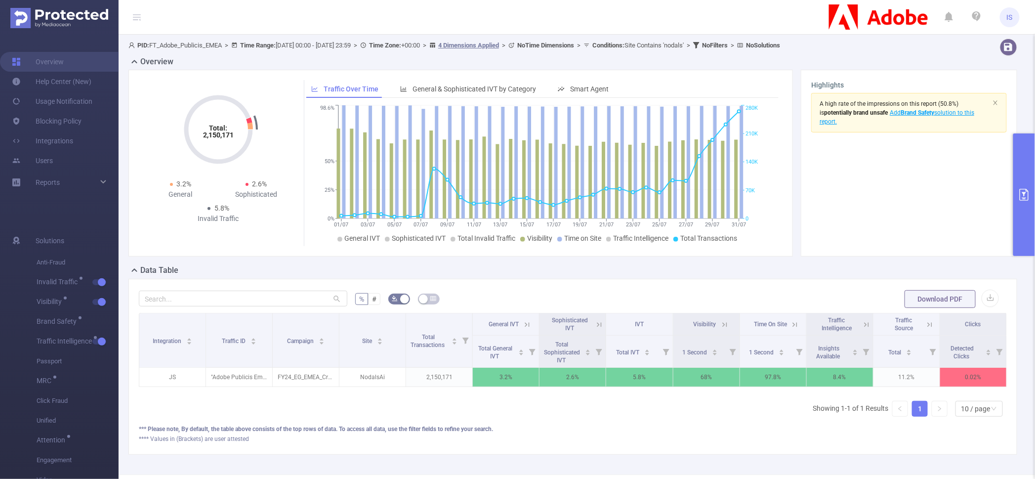
click at [1026, 160] on button "primary" at bounding box center [1025, 194] width 22 height 123
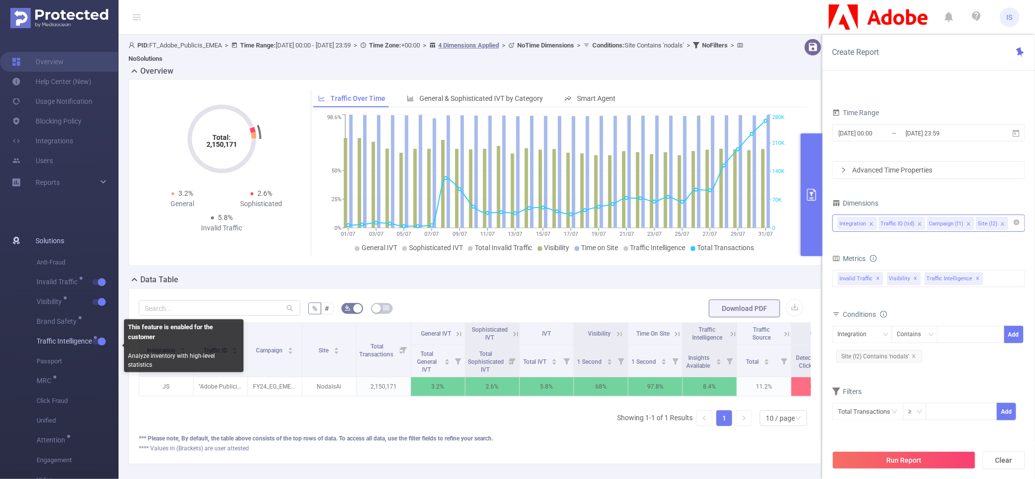
click at [100, 340] on button "button" at bounding box center [99, 341] width 14 height 6
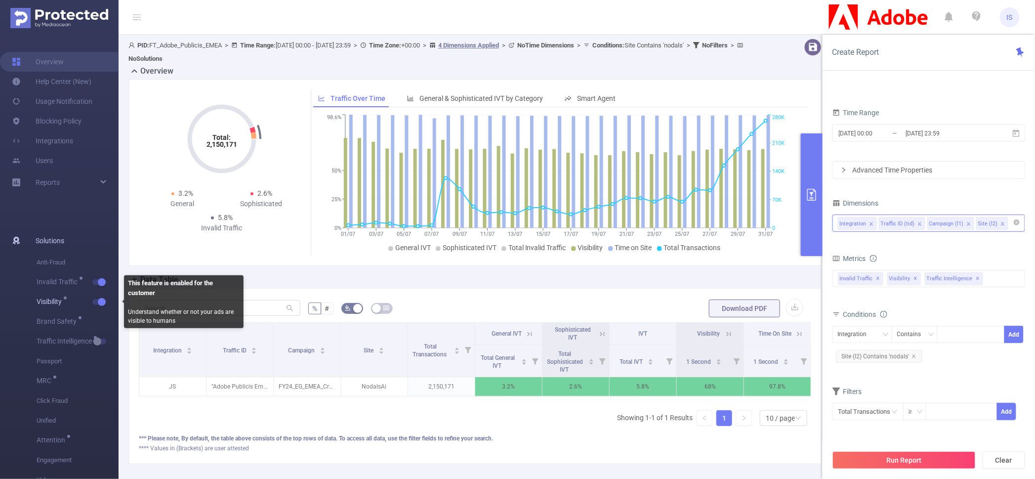
click at [102, 302] on button "button" at bounding box center [99, 302] width 14 height 6
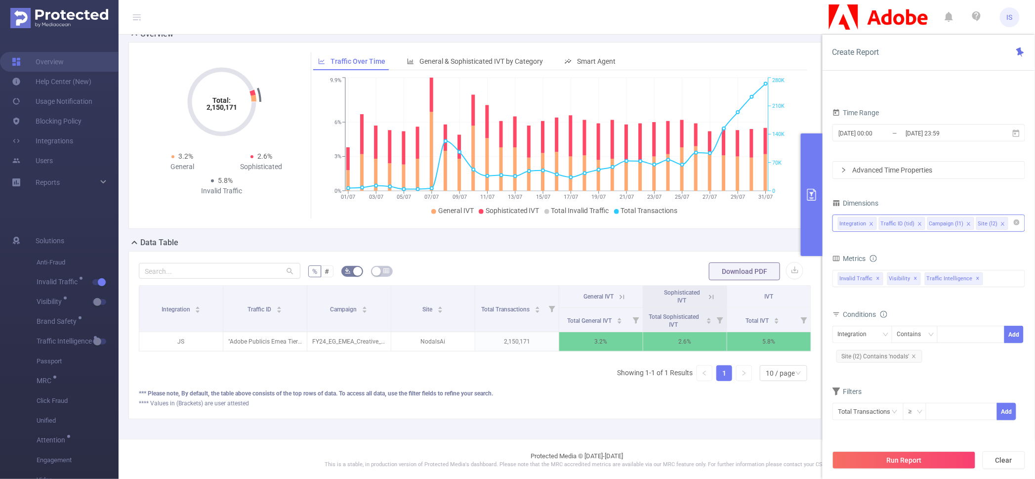
scroll to position [48, 0]
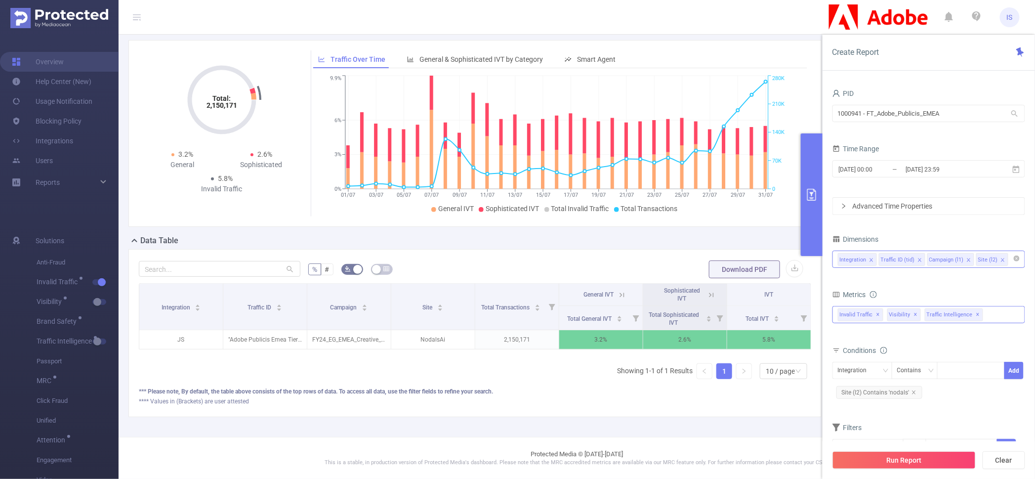
click at [989, 315] on div "Invalid Traffic ✕ Anti-Fraud Invalid Traffic Visibility Brand Safety Traffic In…" at bounding box center [929, 314] width 193 height 17
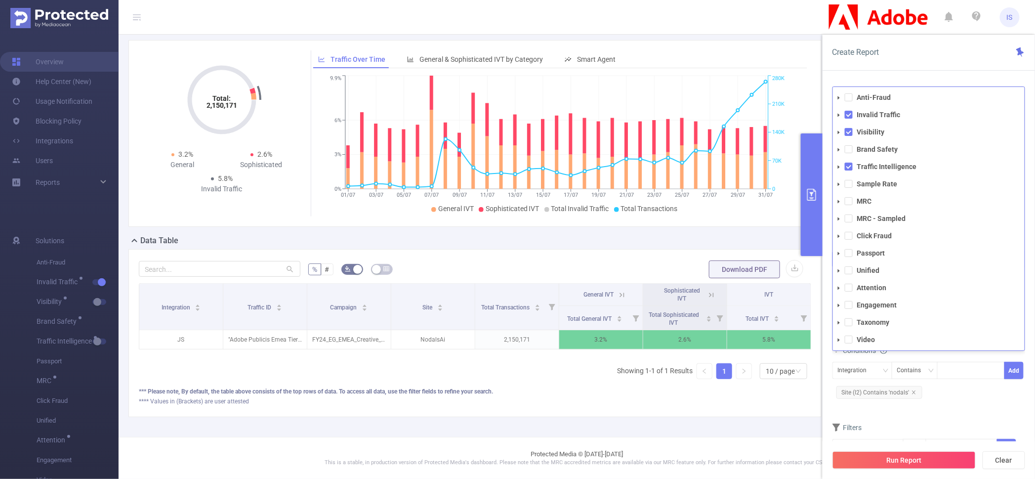
click at [951, 394] on div "Integration Contains Add Site (l2) Contains 'nodals'" at bounding box center [929, 381] width 193 height 39
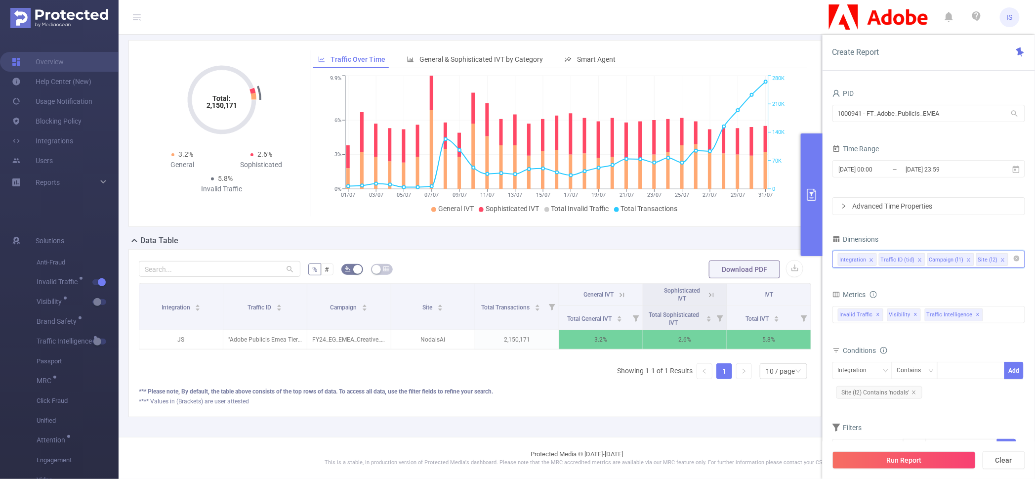
click at [1011, 263] on input at bounding box center [1013, 259] width 5 height 13
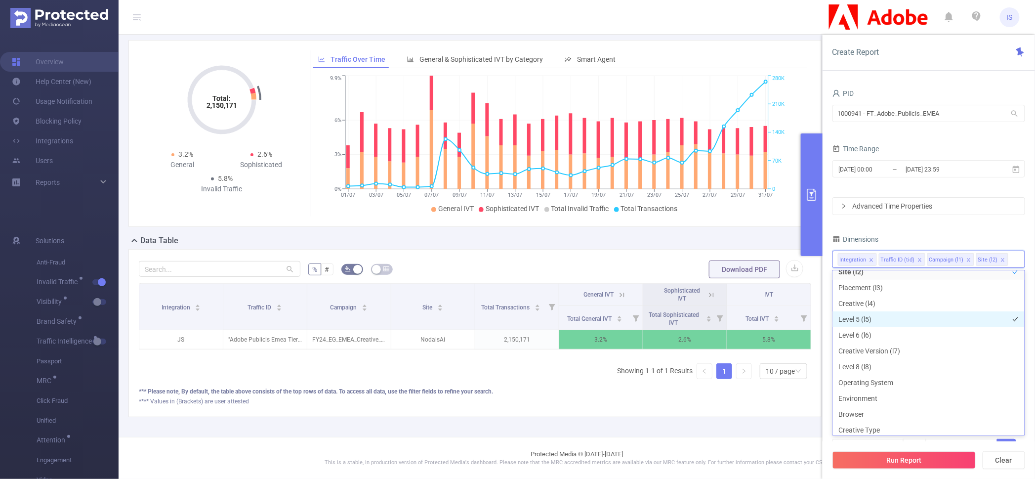
scroll to position [123, 0]
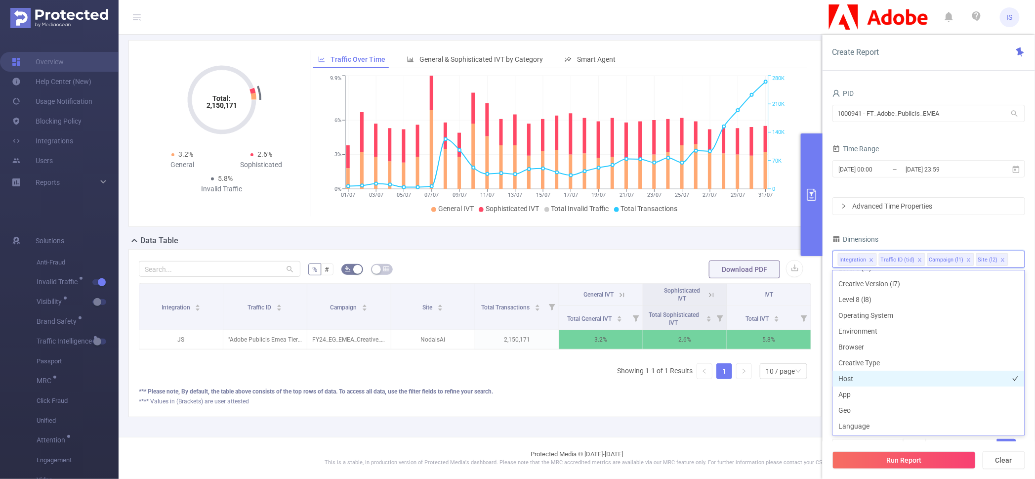
click at [863, 381] on li "Host" at bounding box center [929, 379] width 192 height 16
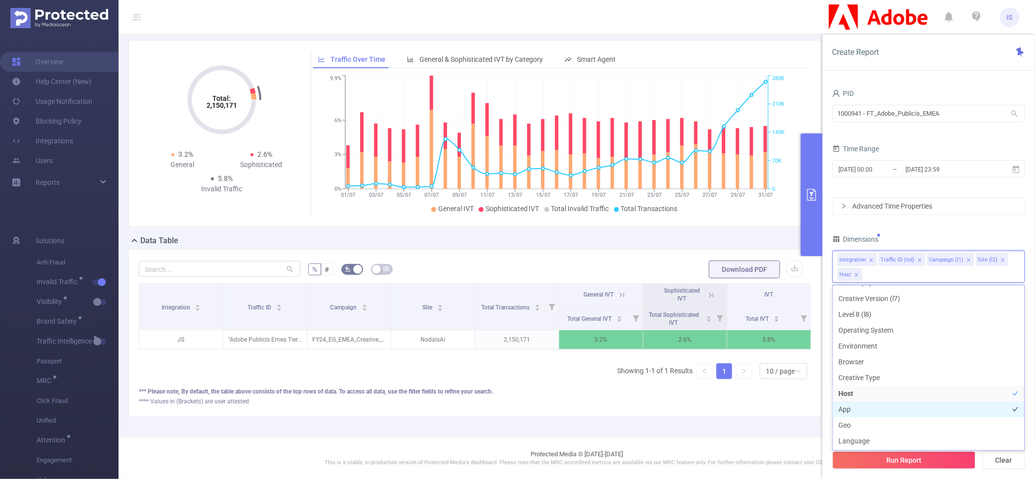
click at [869, 410] on li "App" at bounding box center [929, 409] width 192 height 16
click at [862, 406] on li "App" at bounding box center [929, 409] width 192 height 16
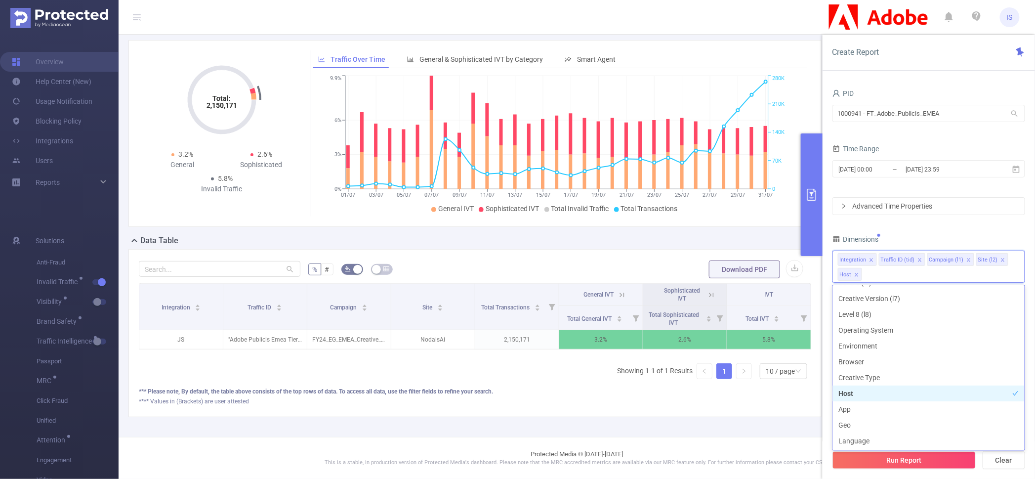
click at [862, 394] on li "Host" at bounding box center [929, 393] width 192 height 16
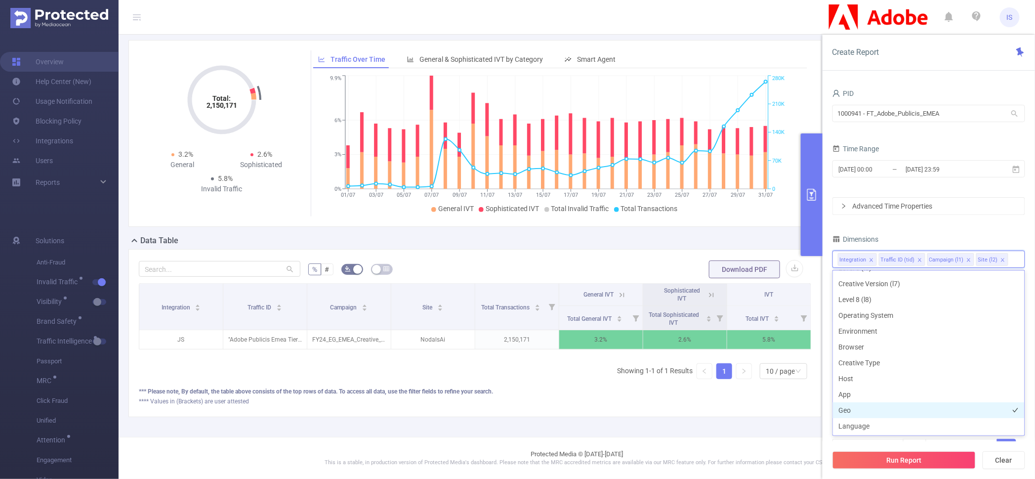
click at [861, 408] on li "Geo" at bounding box center [929, 410] width 192 height 16
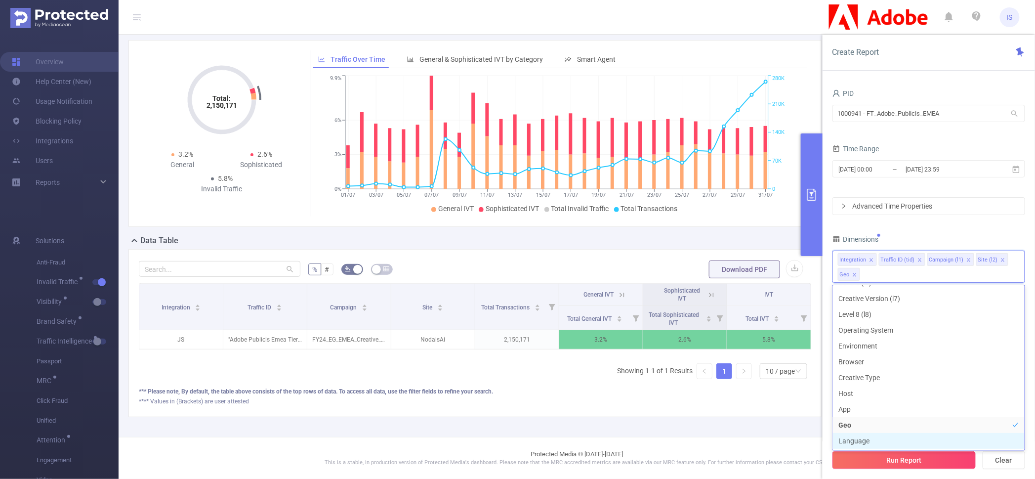
scroll to position [137, 0]
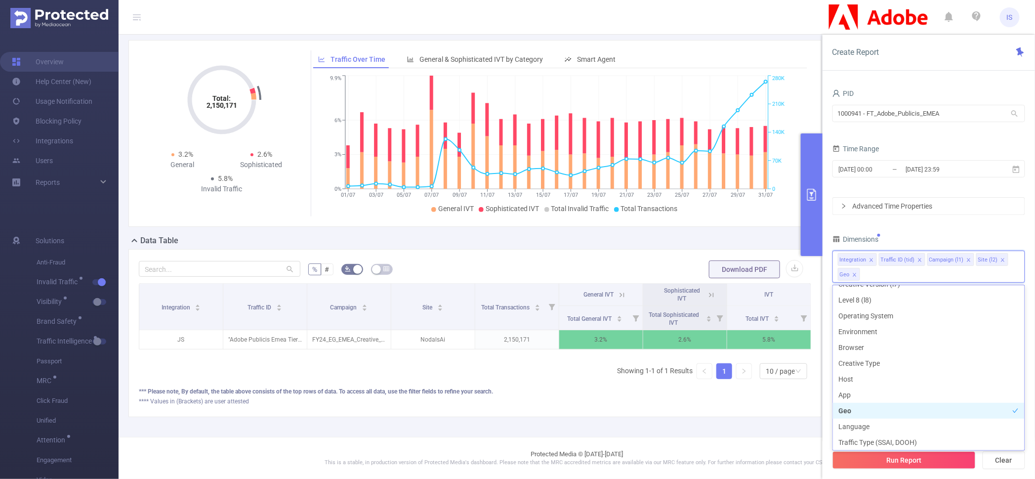
click at [867, 410] on li "Geo" at bounding box center [929, 411] width 192 height 16
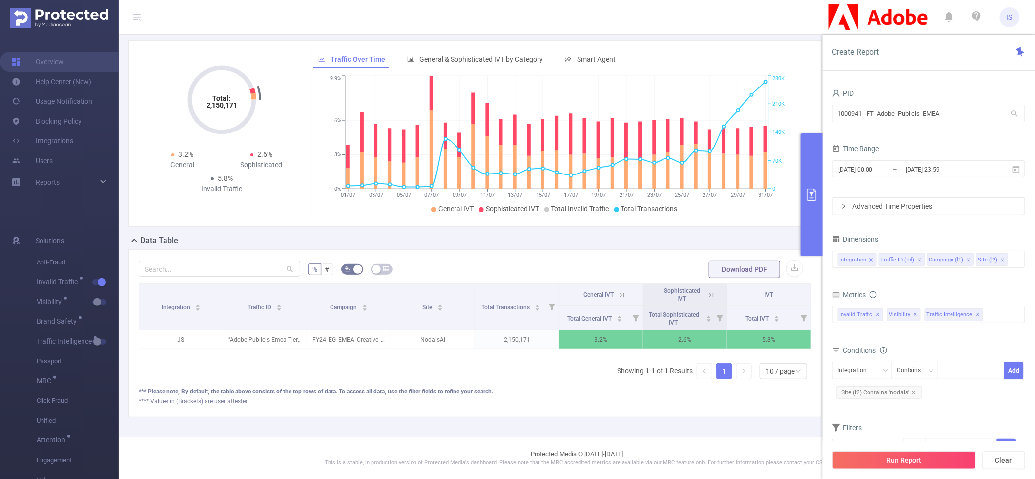
click at [618, 291] on icon at bounding box center [622, 295] width 9 height 9
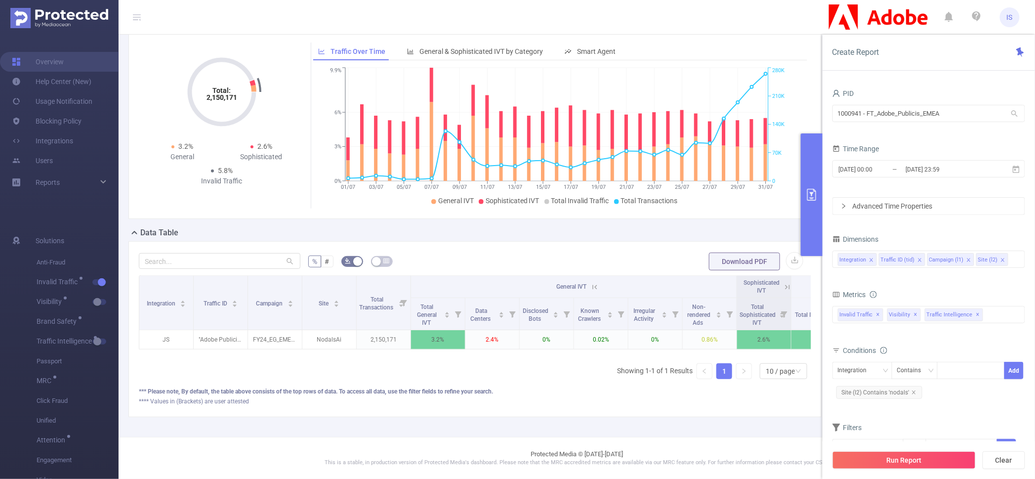
click at [592, 286] on icon at bounding box center [595, 287] width 9 height 9
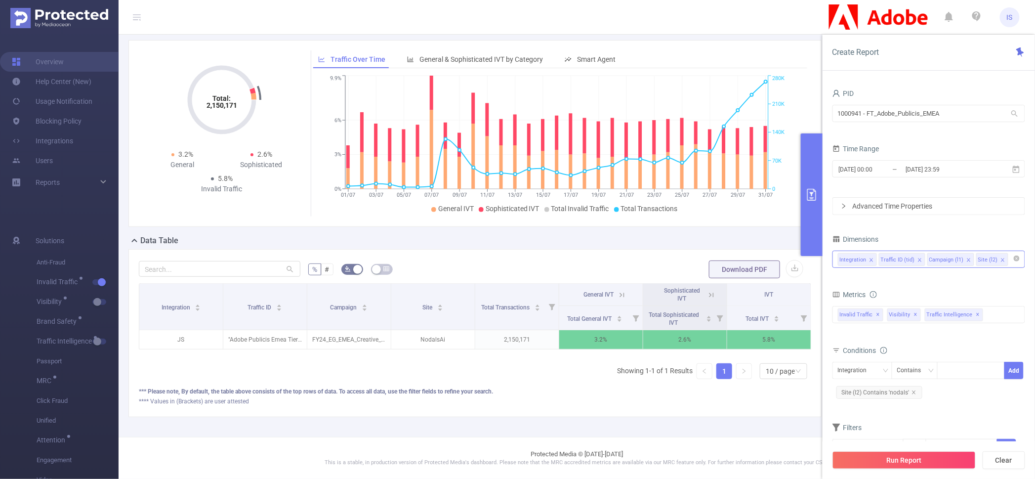
click at [1010, 266] on div "Integration Traffic ID (tid) Campaign (l1) Site (l2)" at bounding box center [929, 259] width 182 height 16
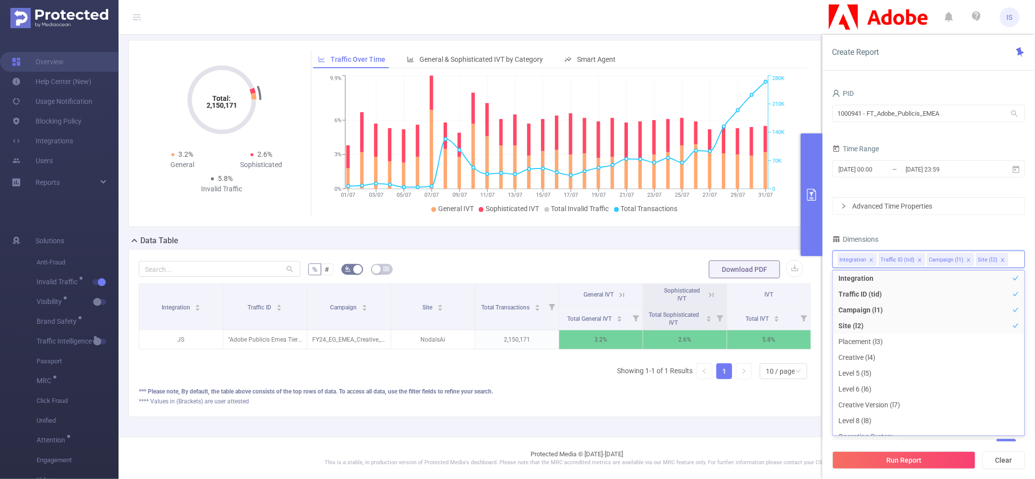
click at [537, 259] on form "% # Download PDF" at bounding box center [475, 269] width 673 height 20
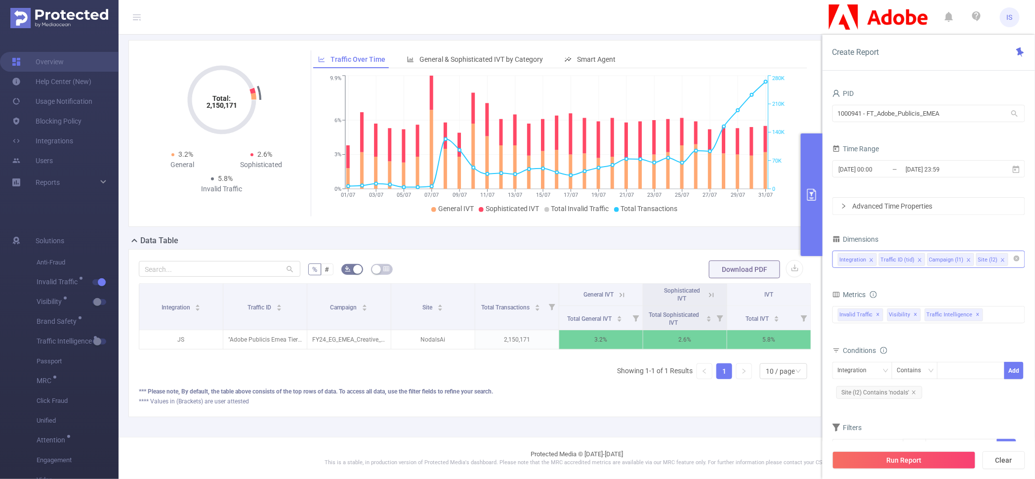
click at [1011, 261] on input at bounding box center [1013, 259] width 5 height 13
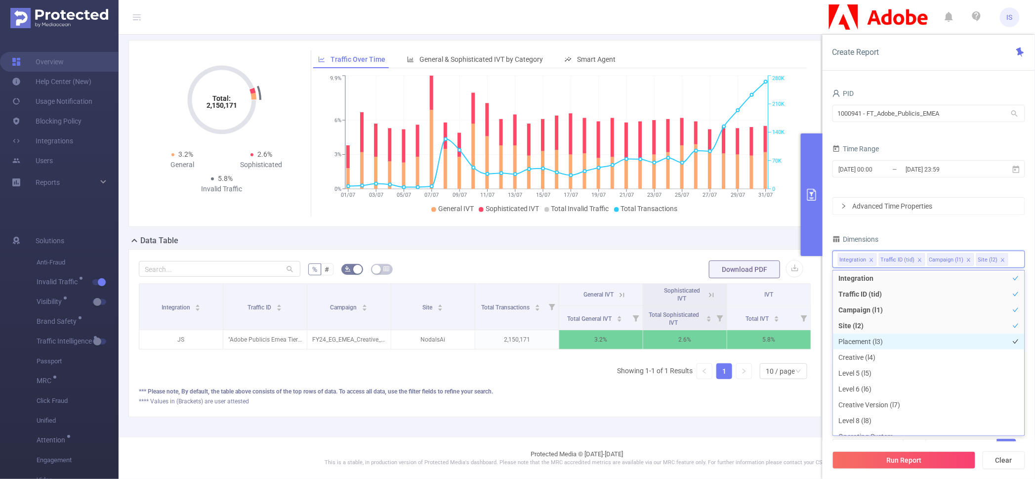
click at [884, 344] on li "Placement (l3)" at bounding box center [929, 342] width 192 height 16
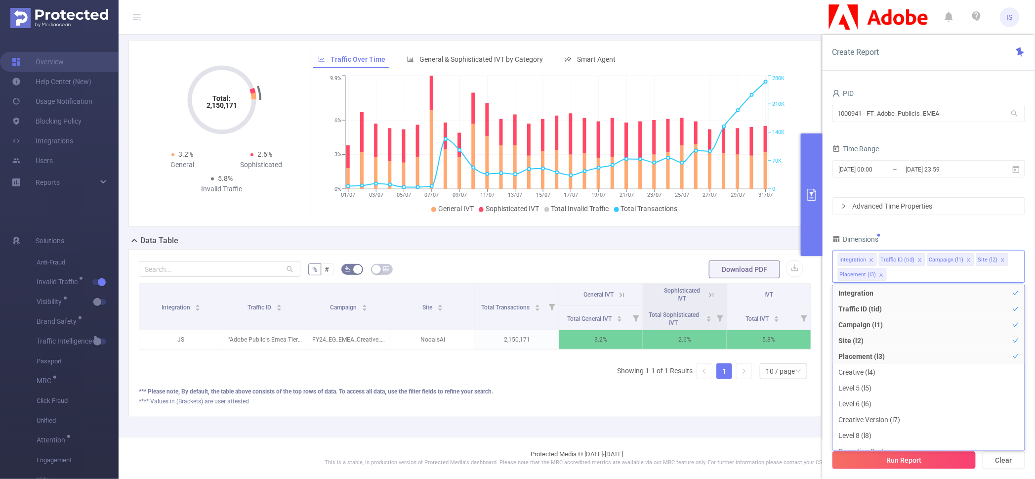
click at [939, 465] on button "Run Report" at bounding box center [904, 460] width 143 height 18
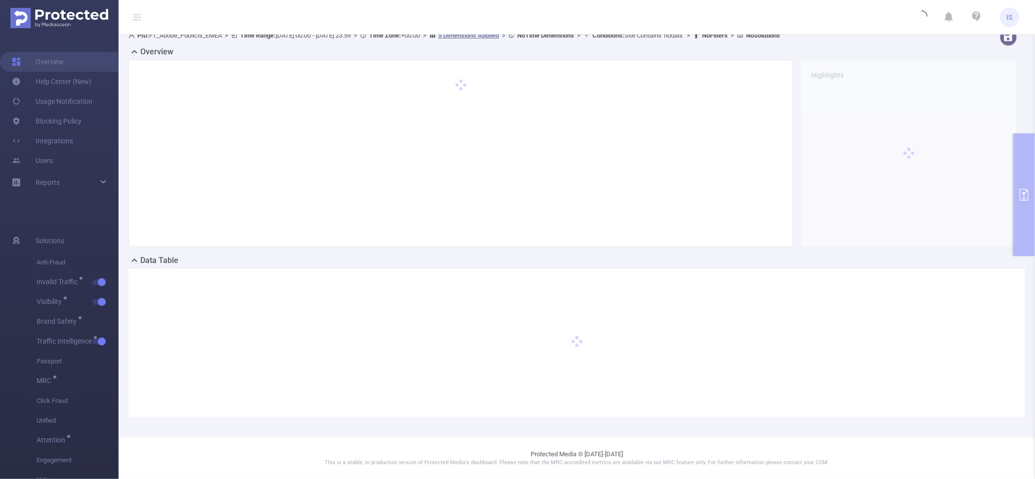
scroll to position [9, 0]
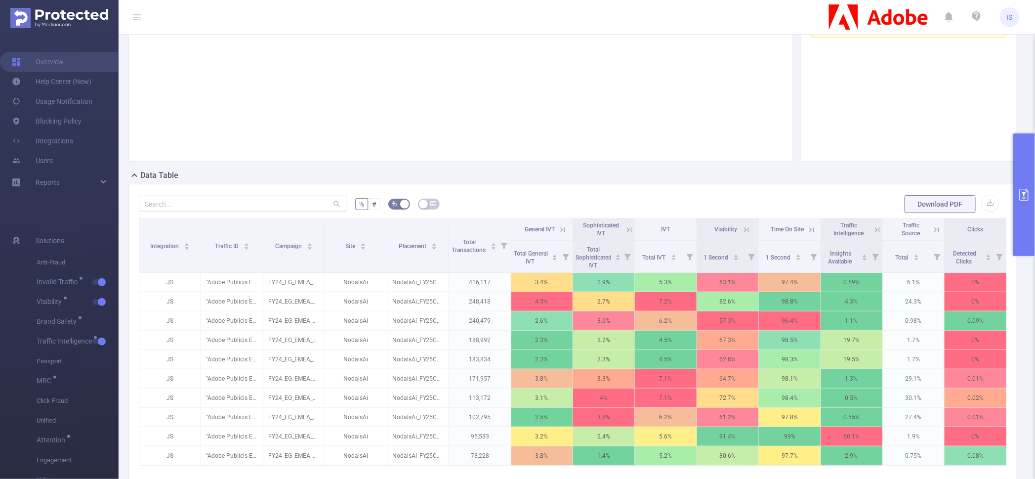
scroll to position [133, 0]
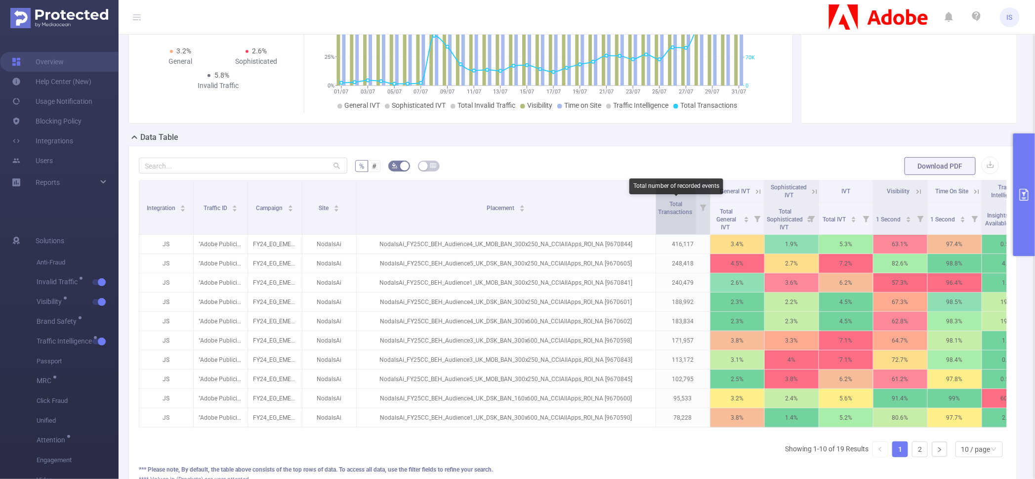
drag, startPoint x: 445, startPoint y: 217, endPoint x: 662, endPoint y: 210, distance: 217.1
click at [662, 203] on tr "Integration Traffic ID Campaign Site Placement Total Transactions General IVT S…" at bounding box center [642, 191] width 1006 height 22
click at [264, 176] on div "% # Download PDF Integration Traffic ID Campaign Site Placement Total Transacti…" at bounding box center [573, 320] width 868 height 328
click at [261, 163] on input "text" at bounding box center [243, 166] width 209 height 16
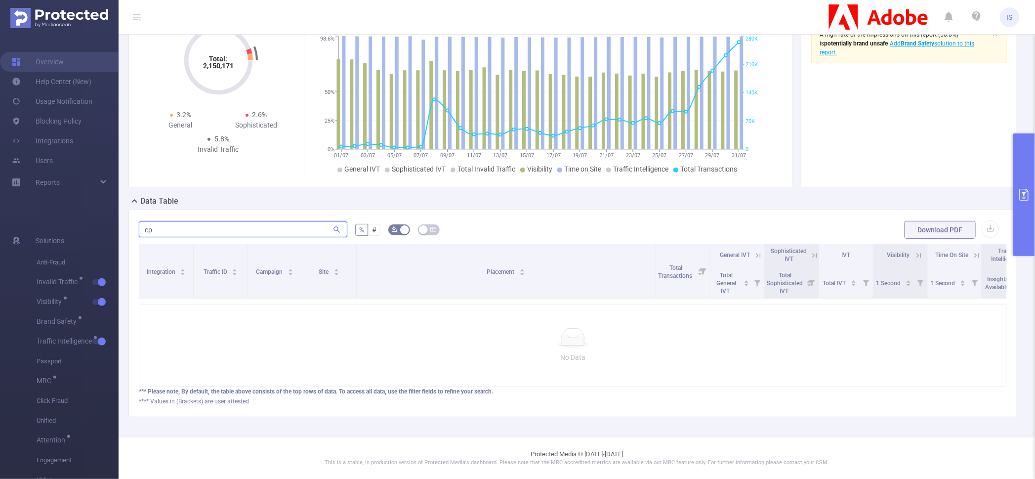
scroll to position [78, 0]
type input "c"
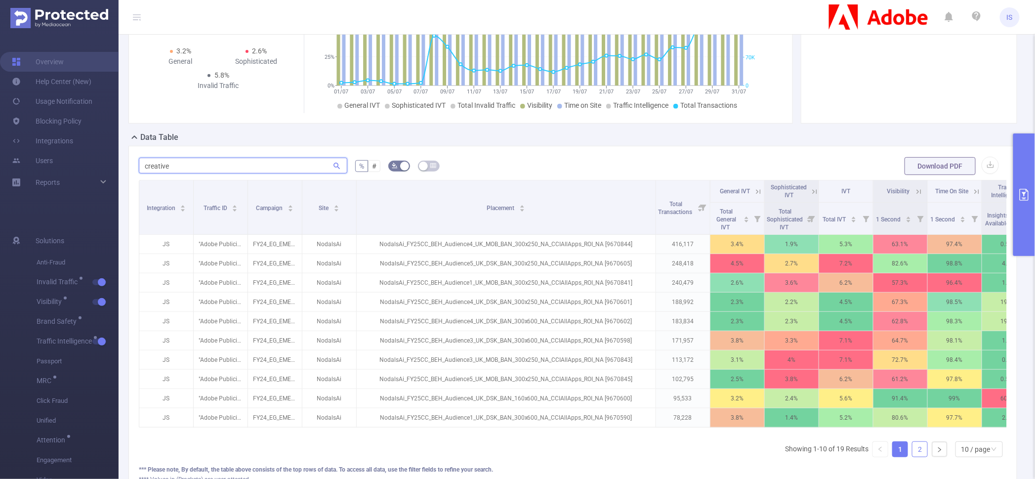
type input "creative"
click at [913, 457] on link "2" at bounding box center [920, 449] width 15 height 15
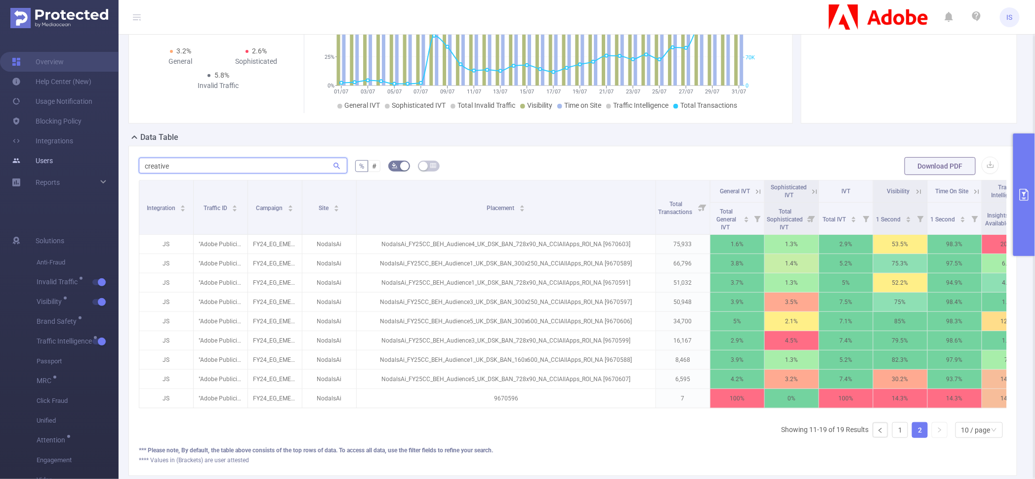
drag, startPoint x: 189, startPoint y: 166, endPoint x: 85, endPoint y: 153, distance: 104.6
click at [85, 153] on section "Overview Help Center (New) Usage Notification Blocking Policy Integrations User…" at bounding box center [517, 239] width 1035 height 479
click at [894, 437] on link "1" at bounding box center [900, 430] width 15 height 15
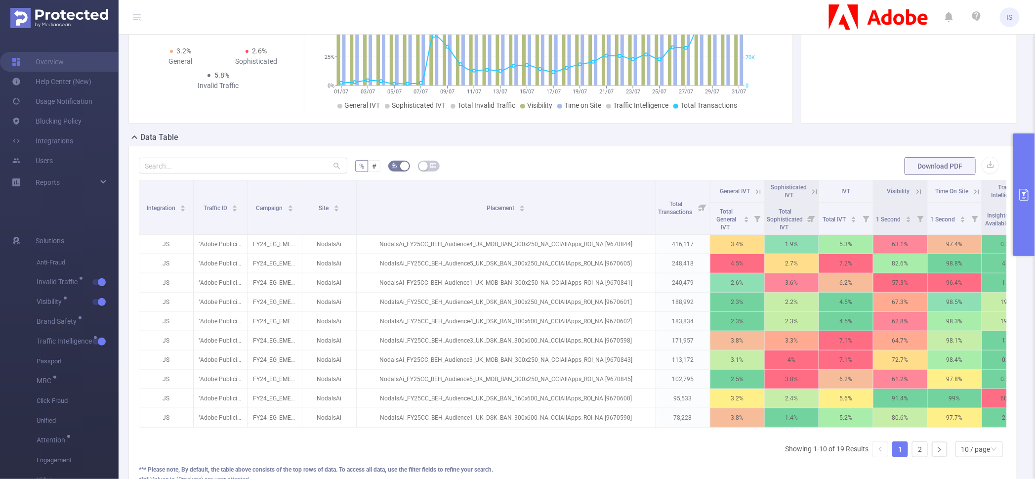
click at [1026, 217] on button "primary" at bounding box center [1025, 194] width 22 height 123
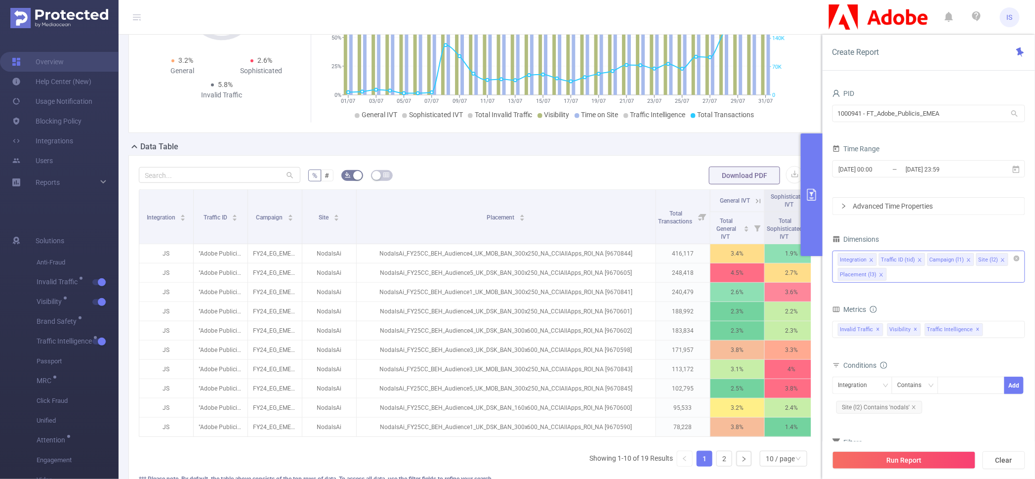
click at [880, 276] on icon "icon: close" at bounding box center [881, 274] width 5 height 5
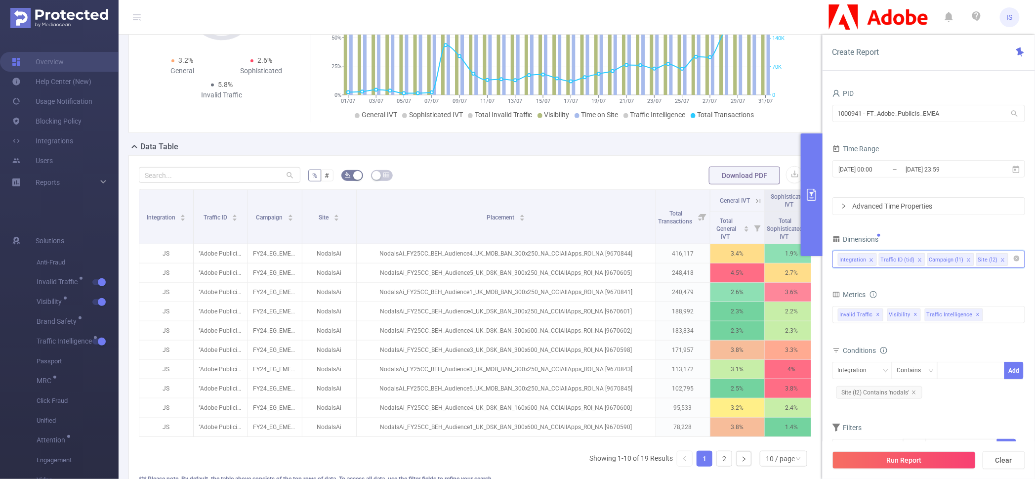
click at [1011, 260] on input at bounding box center [1013, 259] width 5 height 13
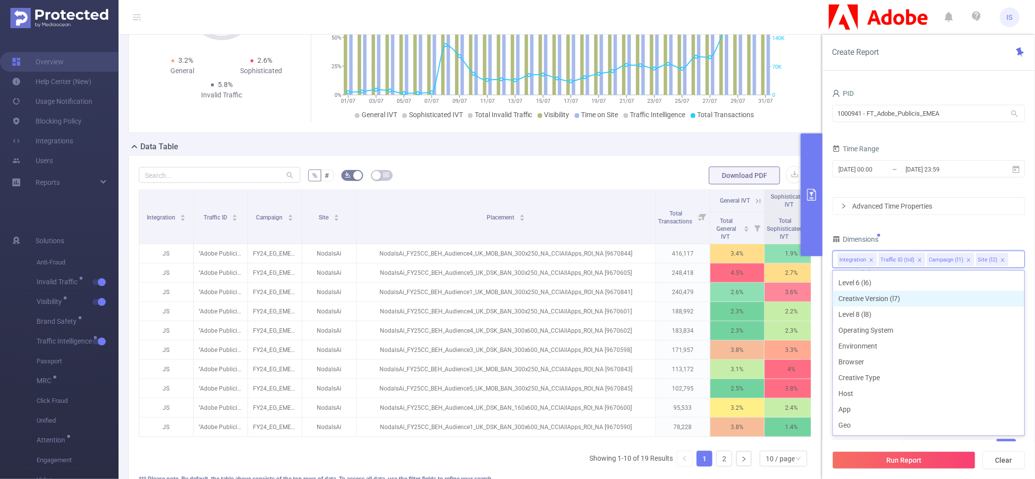
scroll to position [126, 0]
click at [885, 375] on li "Host" at bounding box center [929, 376] width 192 height 16
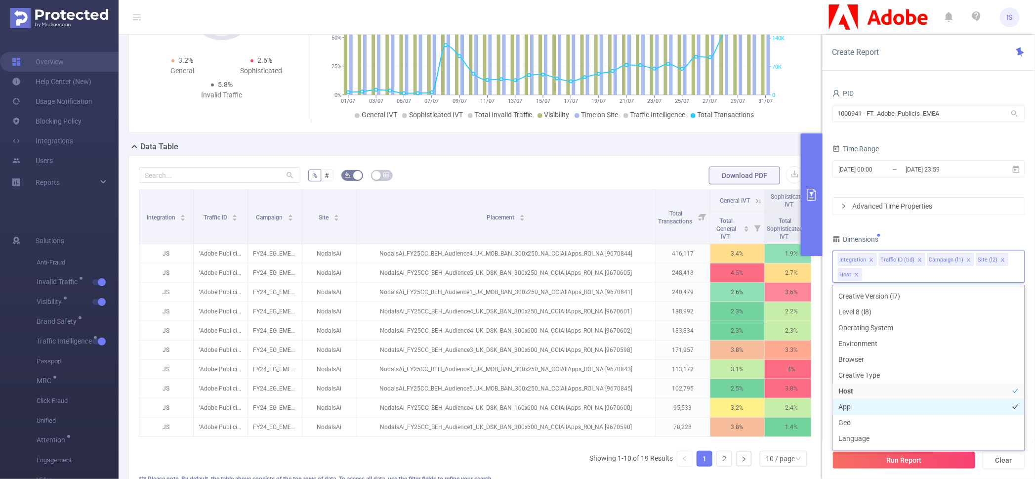
click at [887, 406] on li "App" at bounding box center [929, 407] width 192 height 16
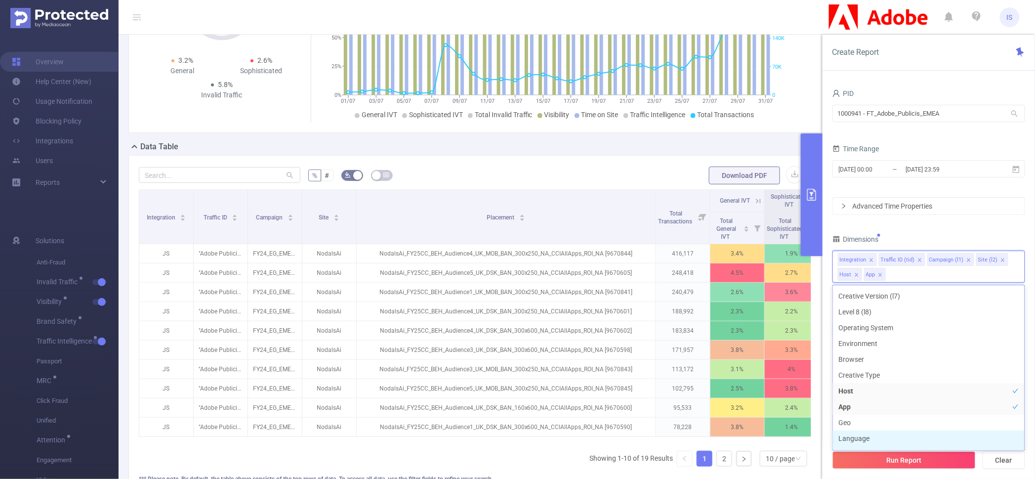
scroll to position [137, 0]
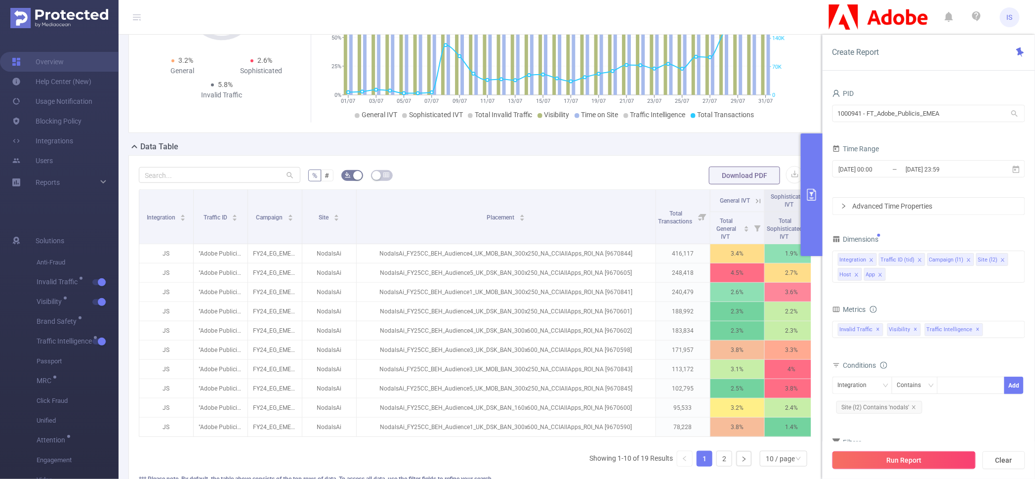
click at [889, 456] on button "Run Report" at bounding box center [904, 460] width 143 height 18
